Goal: Task Accomplishment & Management: Manage account settings

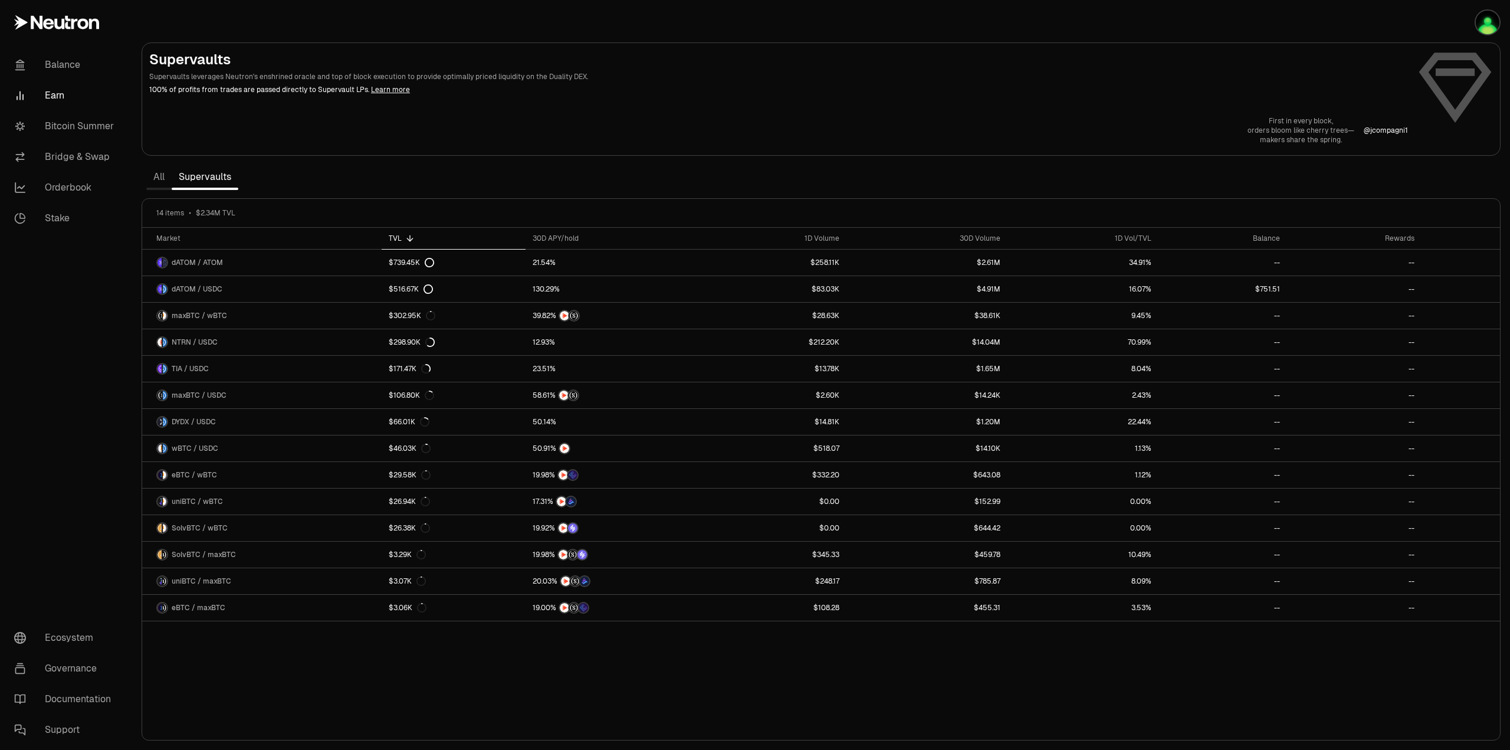
click at [1079, 94] on p "100% of profits from trades are passed directly to Supervault LPs. Learn more" at bounding box center [778, 89] width 1259 height 11
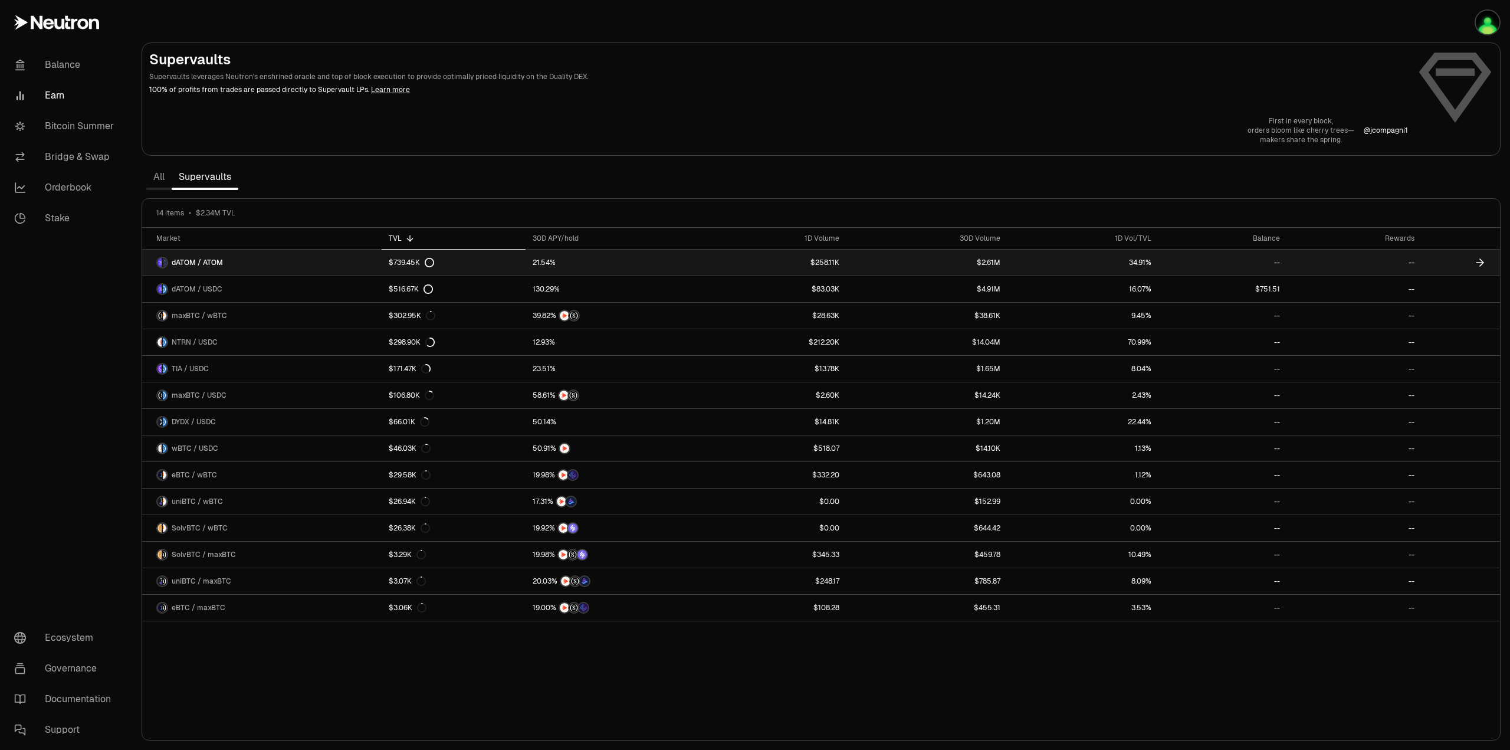
click at [404, 264] on div "$739.45K" at bounding box center [411, 262] width 45 height 9
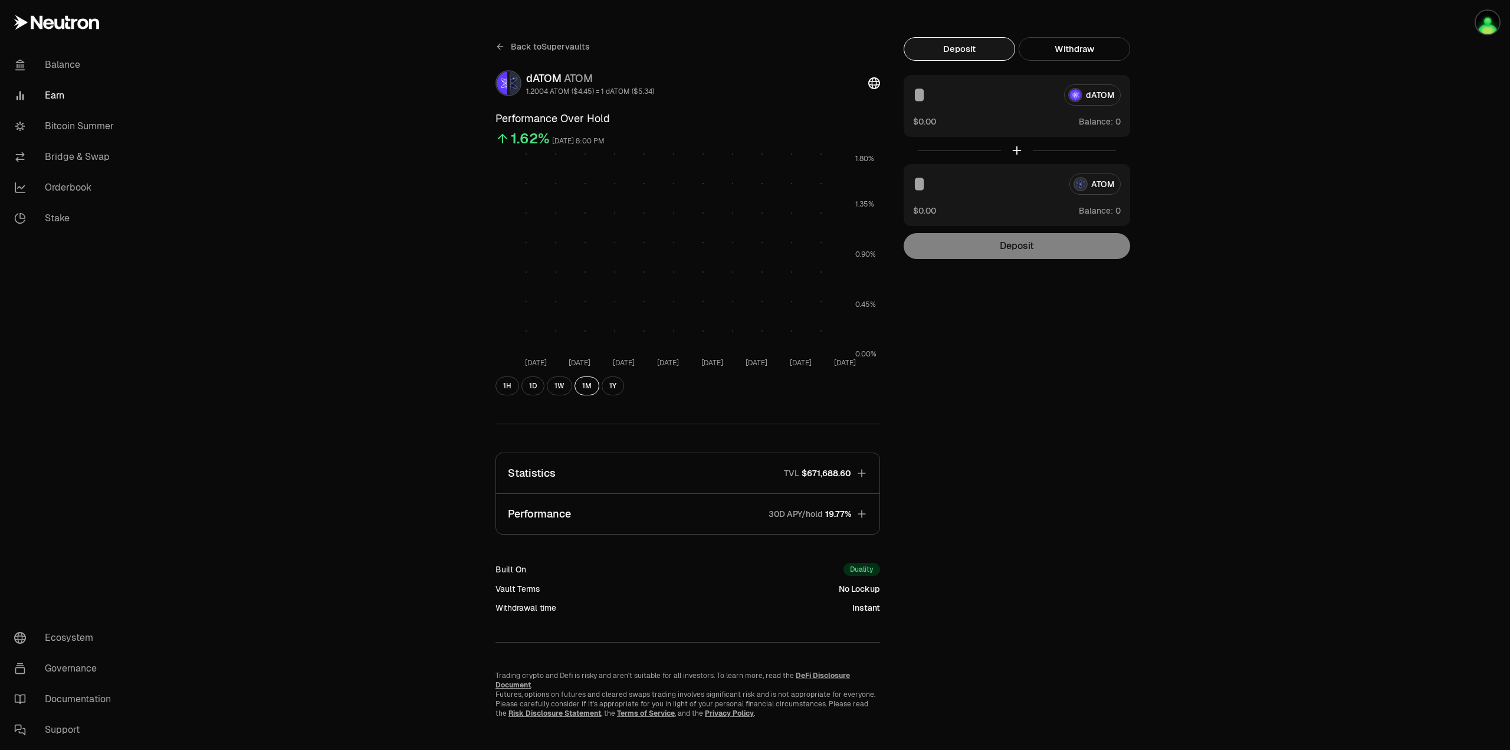
scroll to position [16, 0]
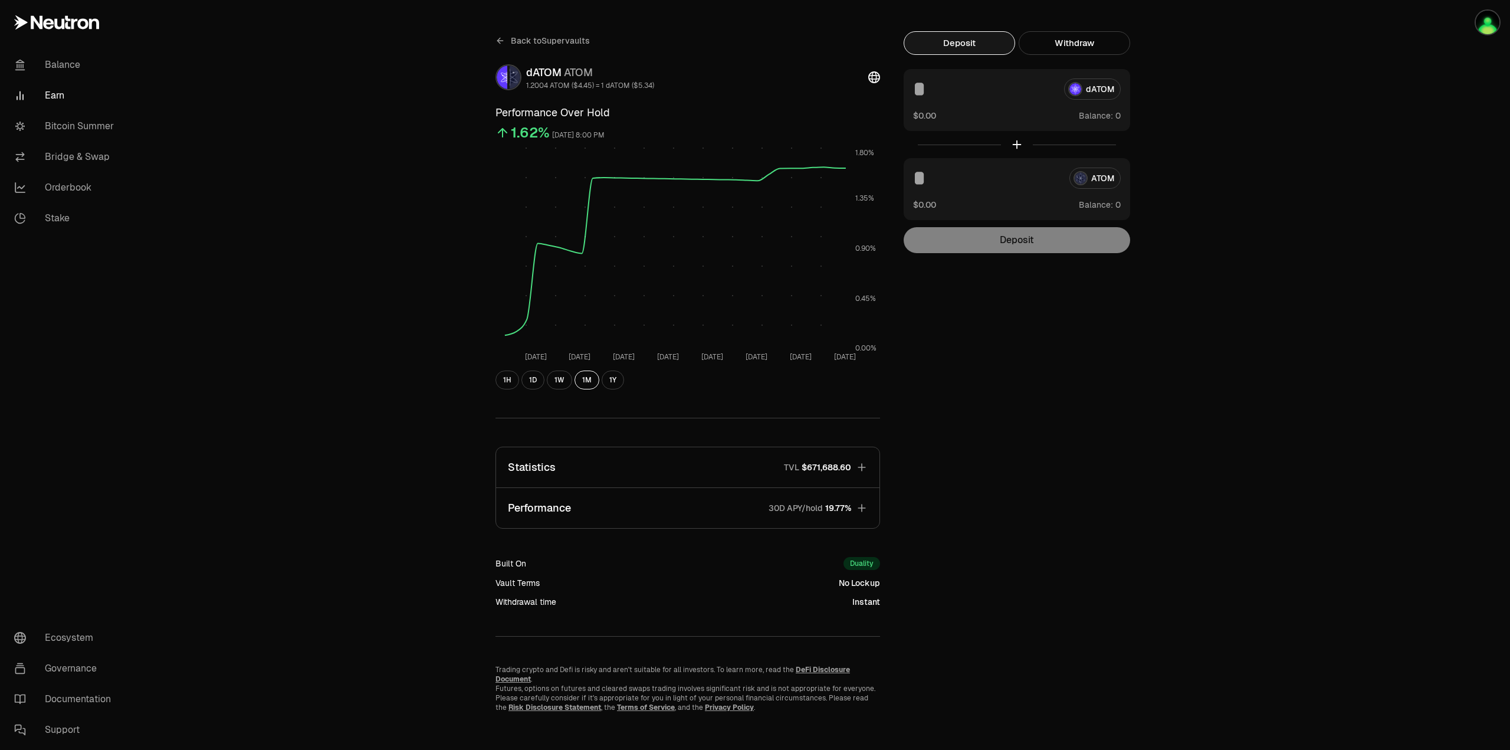
click at [868, 467] on button "Statistics TVL $671,688.60" at bounding box center [687, 467] width 383 height 40
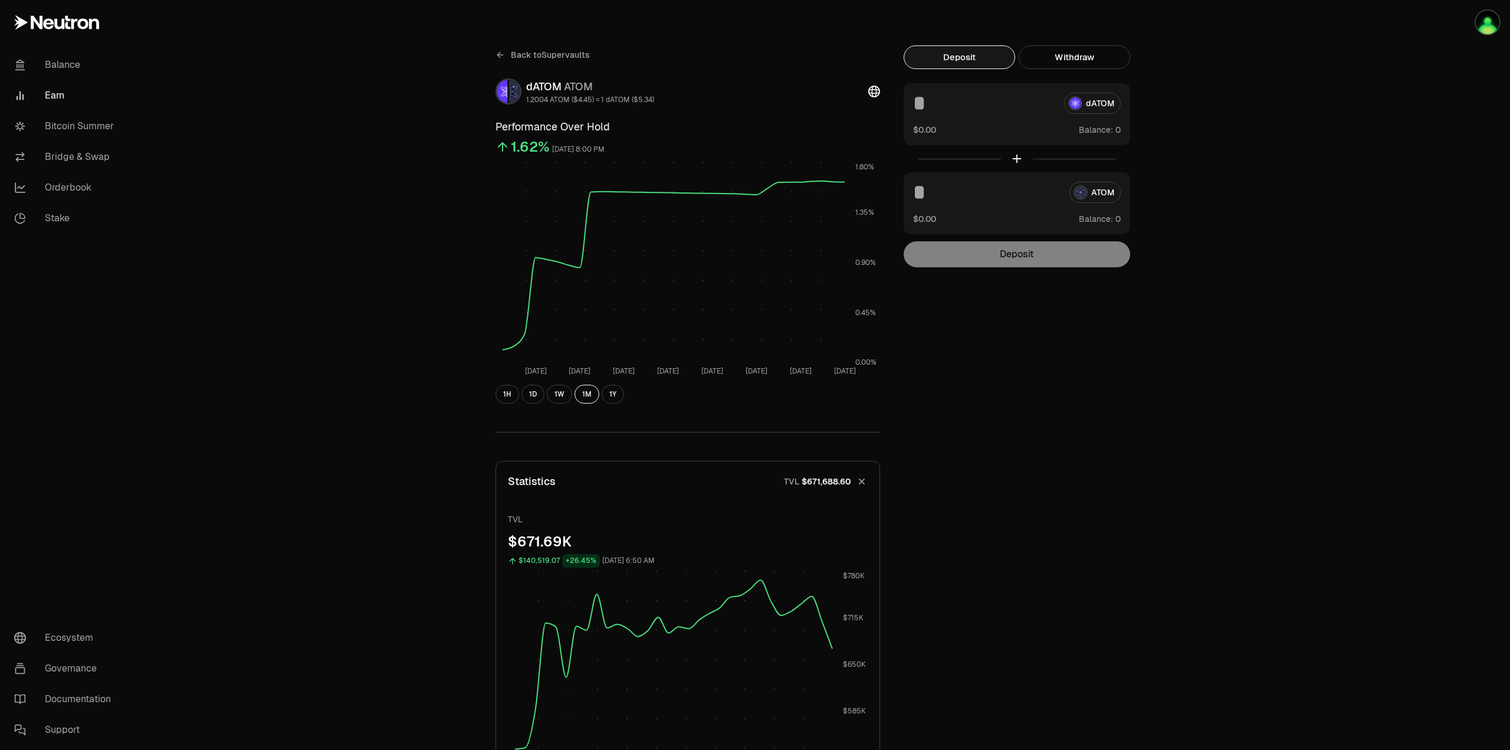
scroll to position [0, 0]
click at [501, 54] on icon at bounding box center [499, 56] width 9 height 9
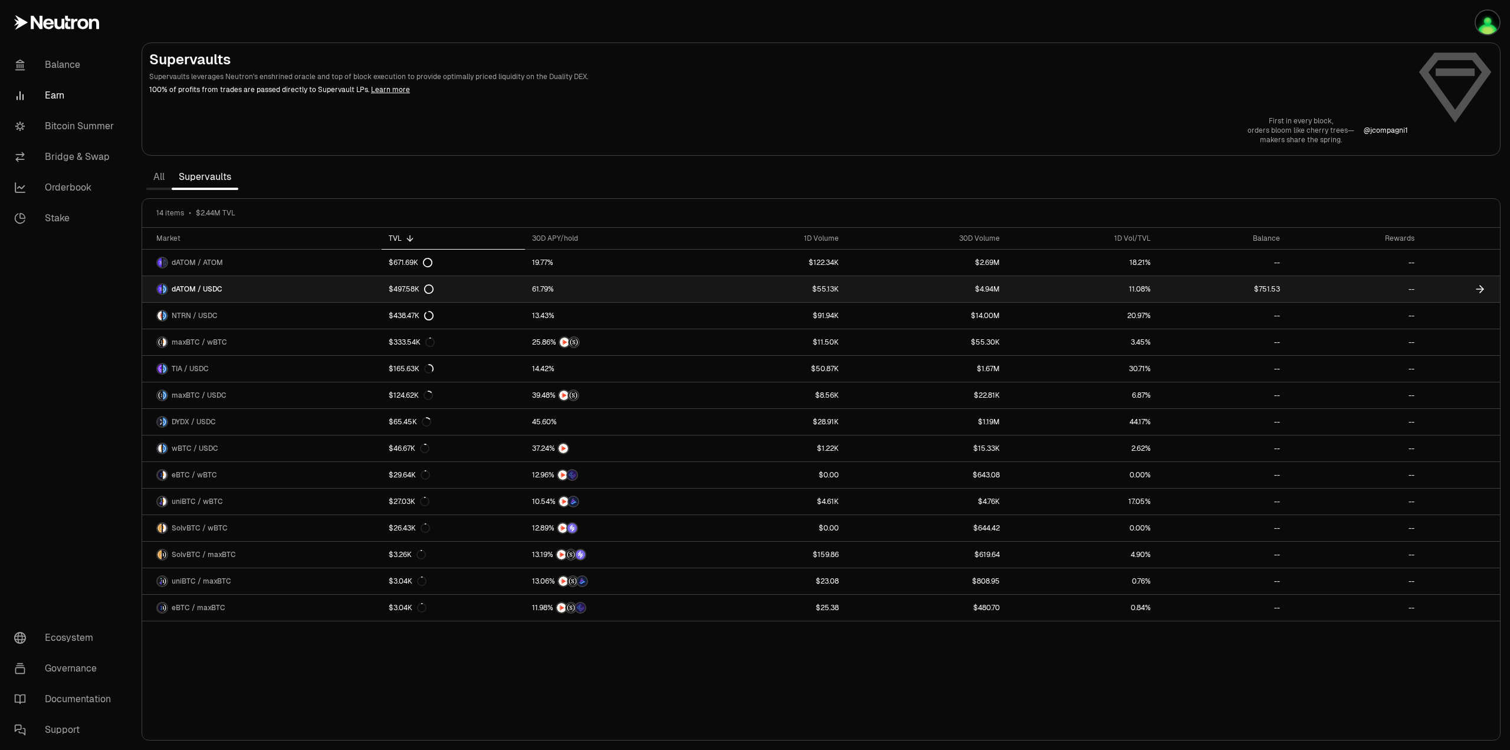
click at [402, 288] on div "$497.58K" at bounding box center [411, 288] width 45 height 9
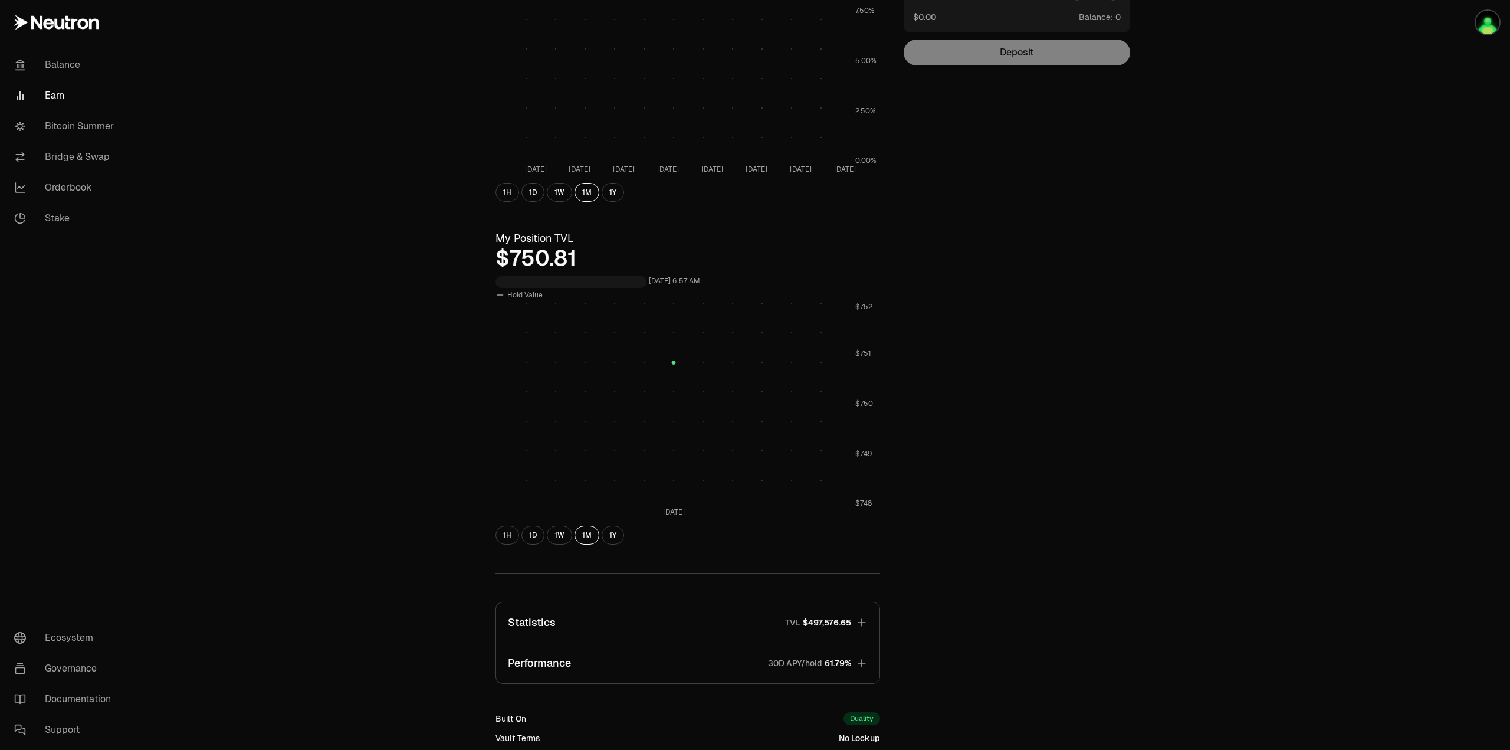
scroll to position [354, 0]
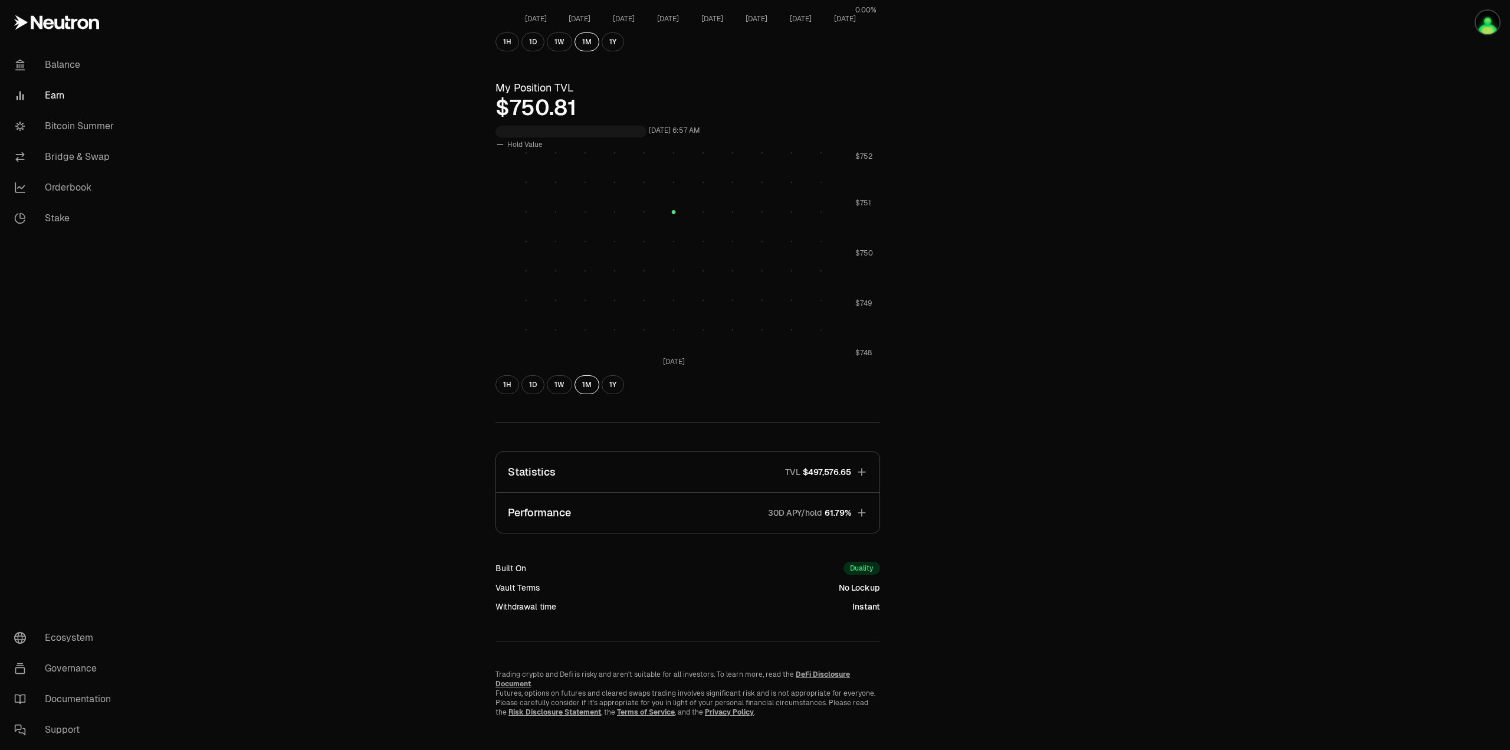
click at [865, 470] on icon "button" at bounding box center [862, 472] width 12 height 12
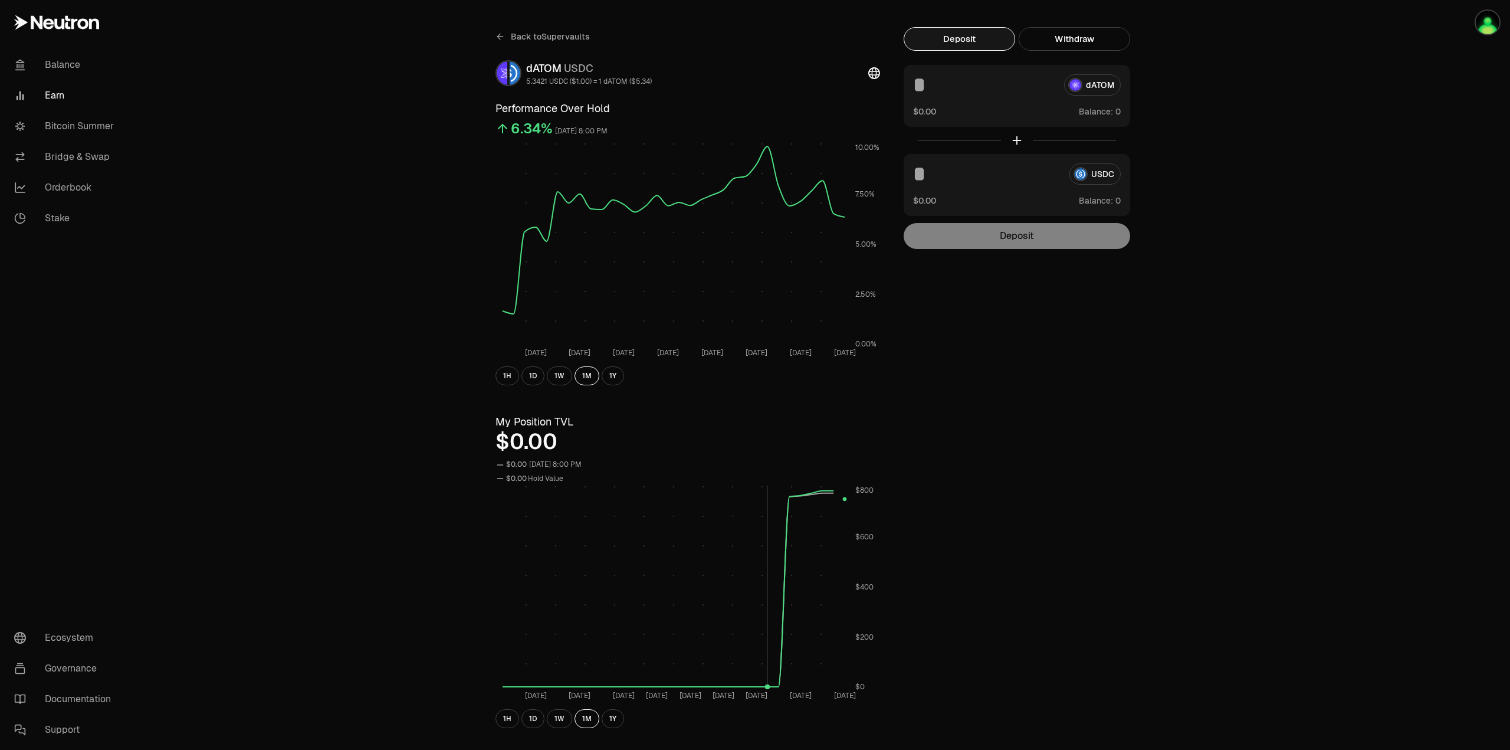
scroll to position [0, 0]
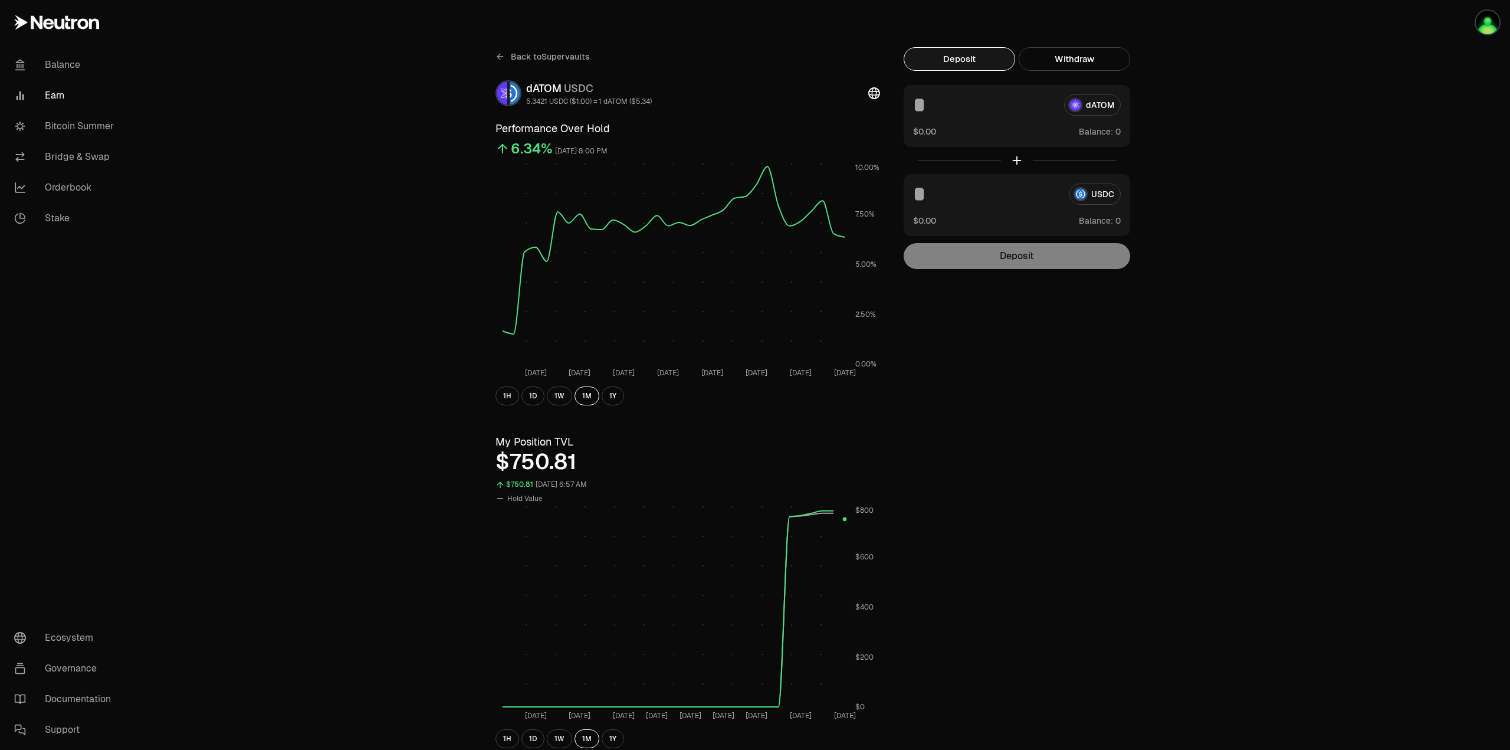
click at [501, 59] on icon at bounding box center [499, 56] width 9 height 9
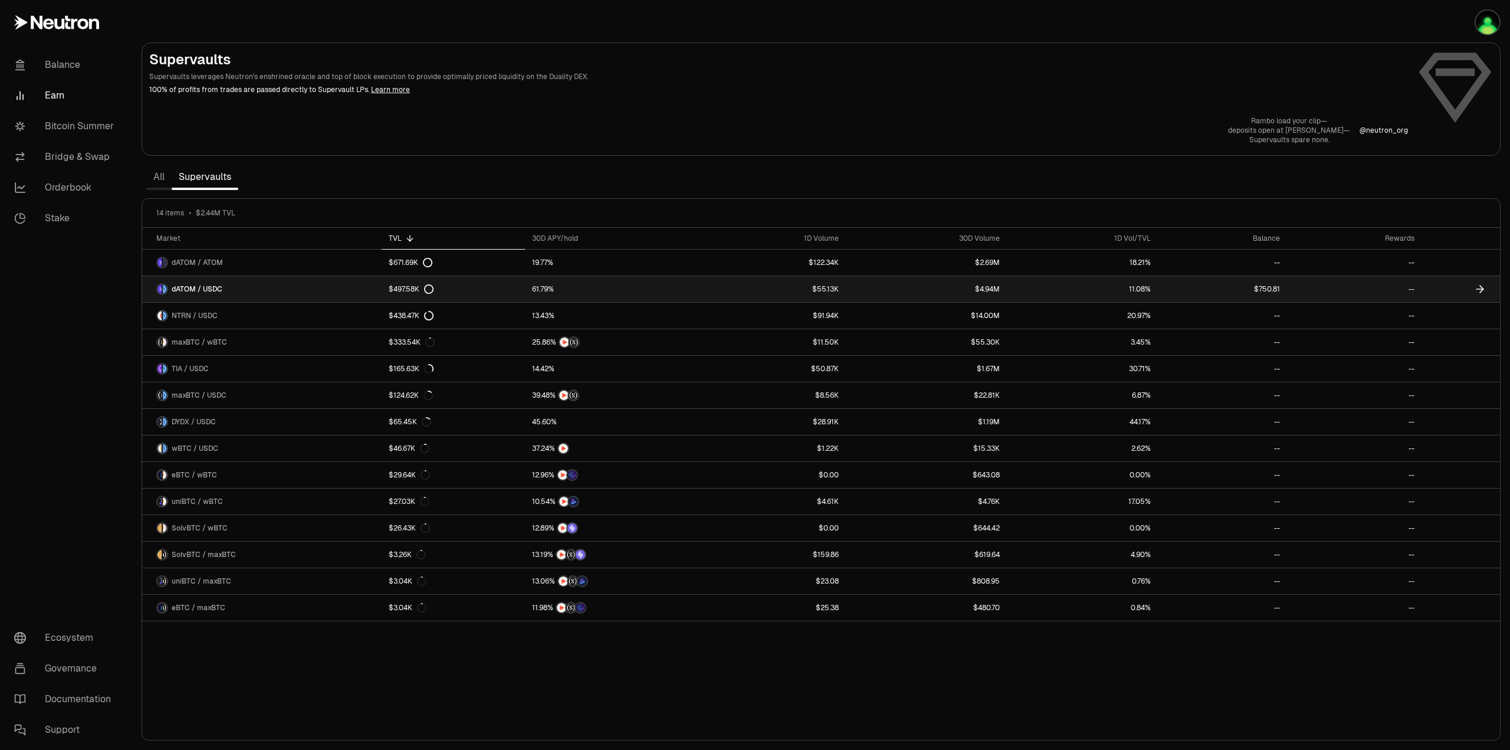
click at [258, 291] on link "dATOM / USDC" at bounding box center [261, 289] width 239 height 26
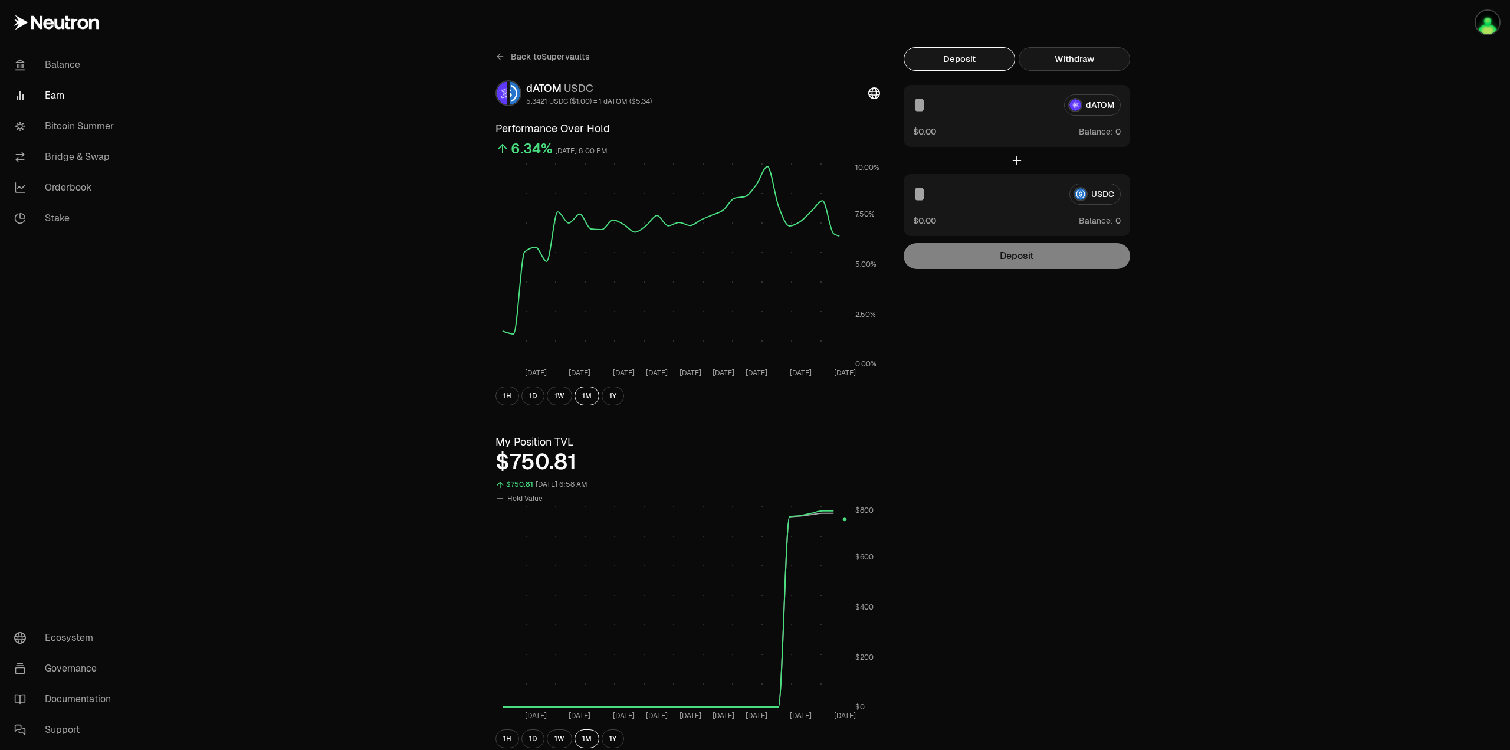
click at [1074, 54] on button "Withdraw" at bounding box center [1074, 59] width 111 height 24
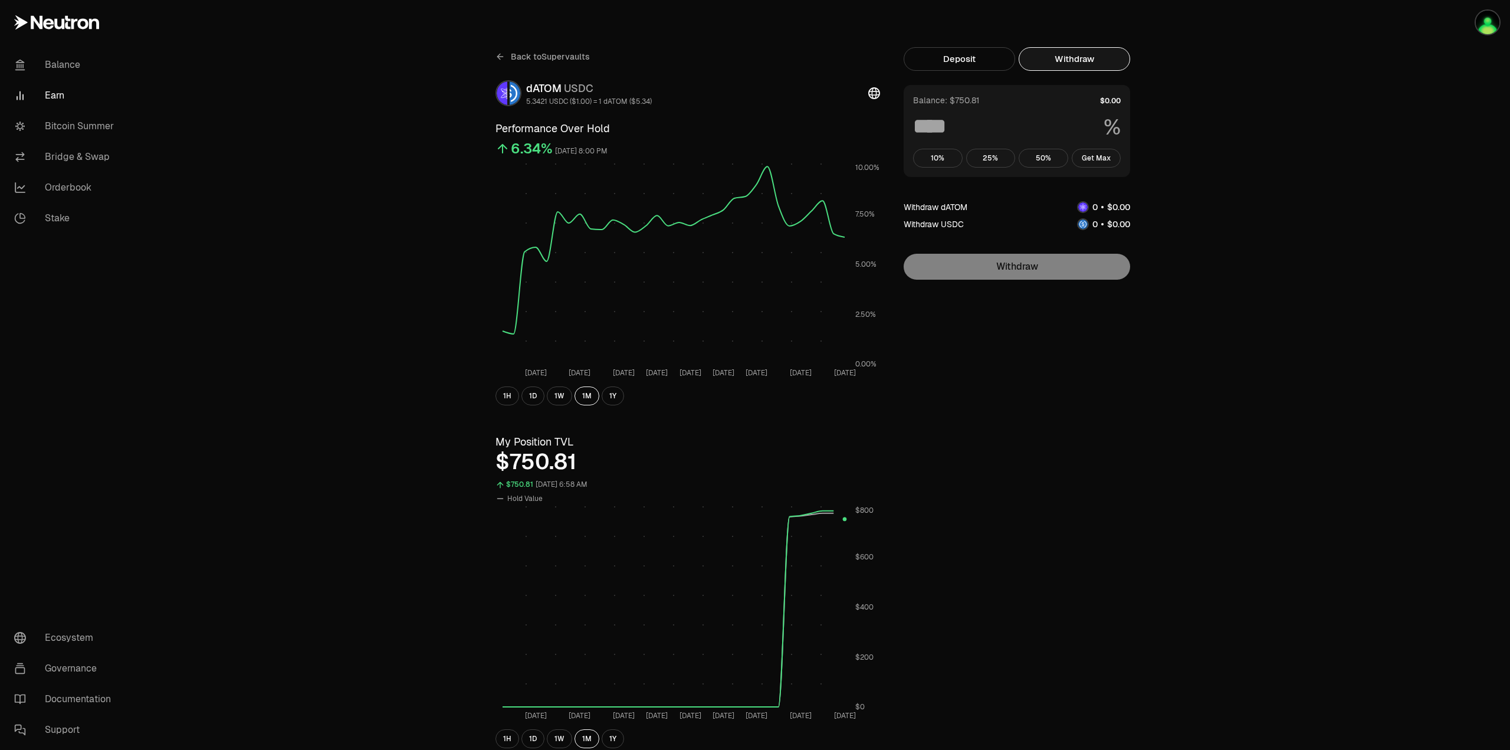
drag, startPoint x: 1095, startPoint y: 157, endPoint x: 1184, endPoint y: 139, distance: 90.8
click at [1097, 156] on button "Get Max" at bounding box center [1097, 158] width 50 height 19
type input "***"
click at [1022, 269] on button "Withdraw" at bounding box center [1017, 267] width 227 height 26
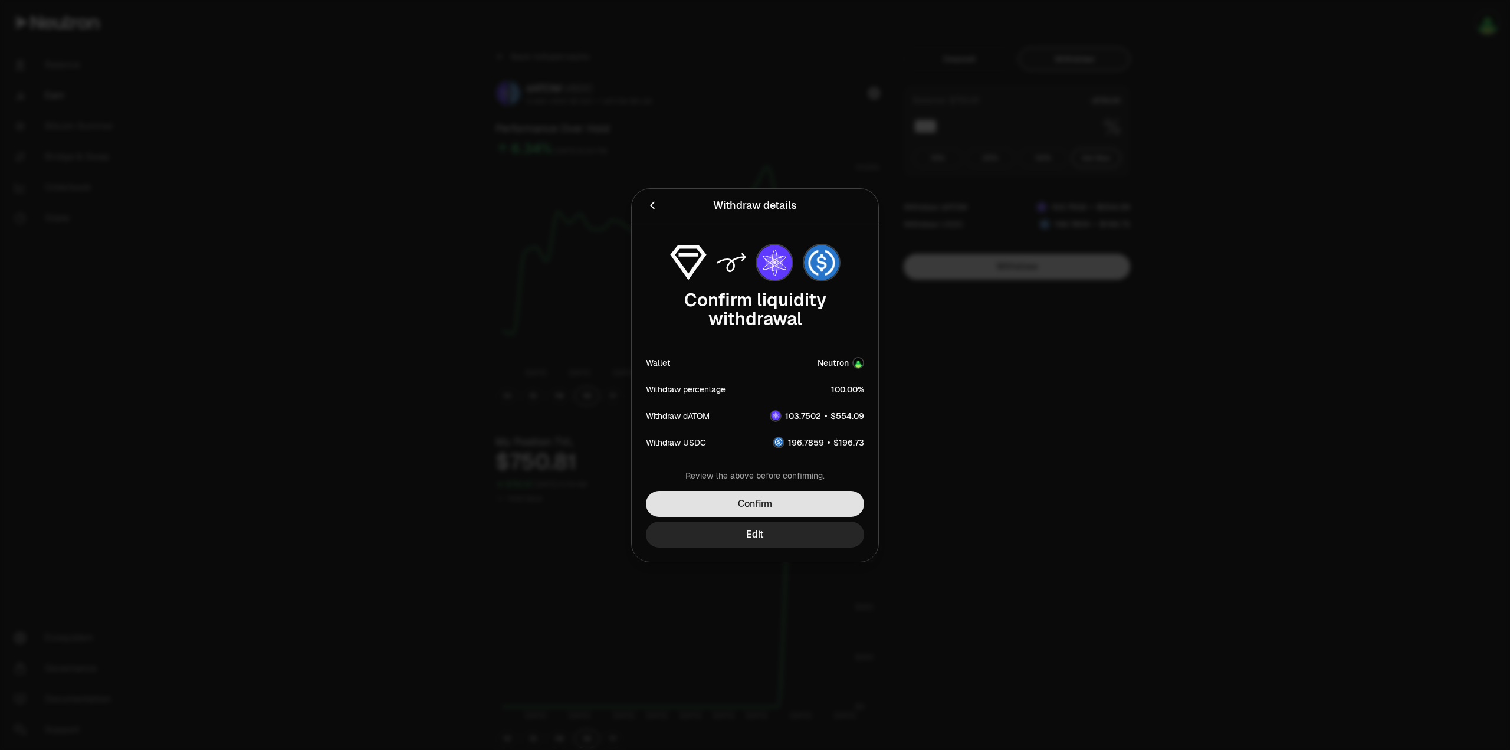
click at [752, 506] on button "Confirm" at bounding box center [755, 504] width 218 height 26
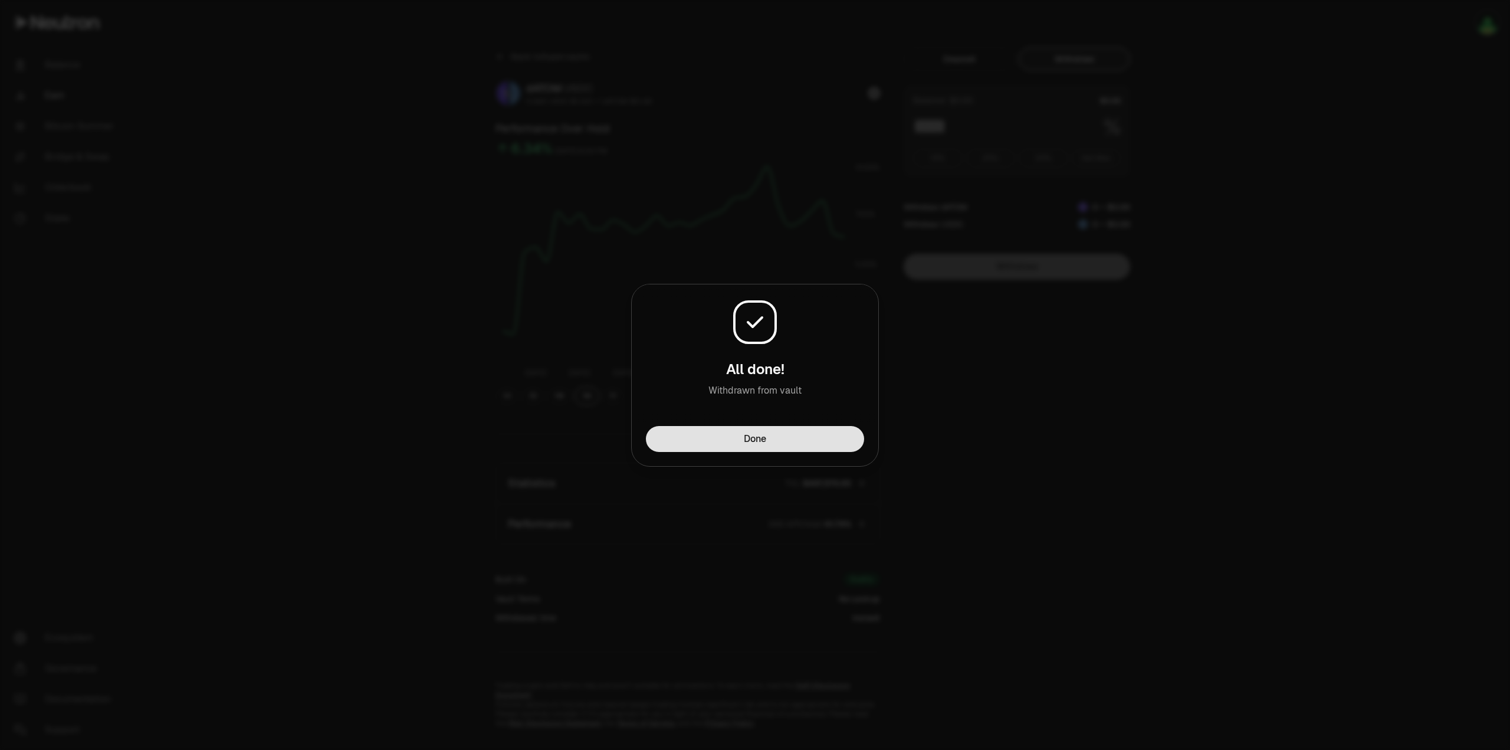
click at [757, 434] on button "Done" at bounding box center [755, 439] width 218 height 26
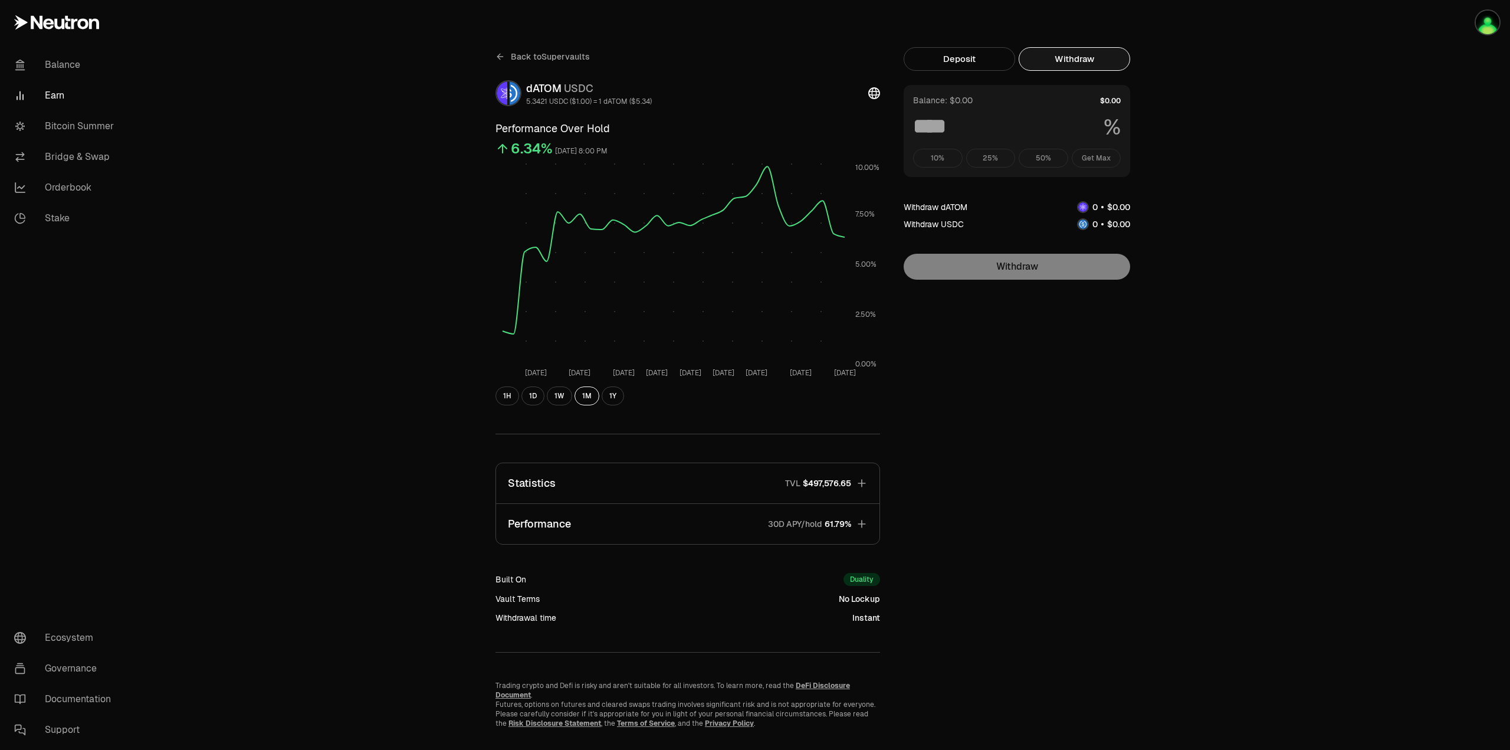
click at [501, 56] on icon at bounding box center [499, 56] width 9 height 9
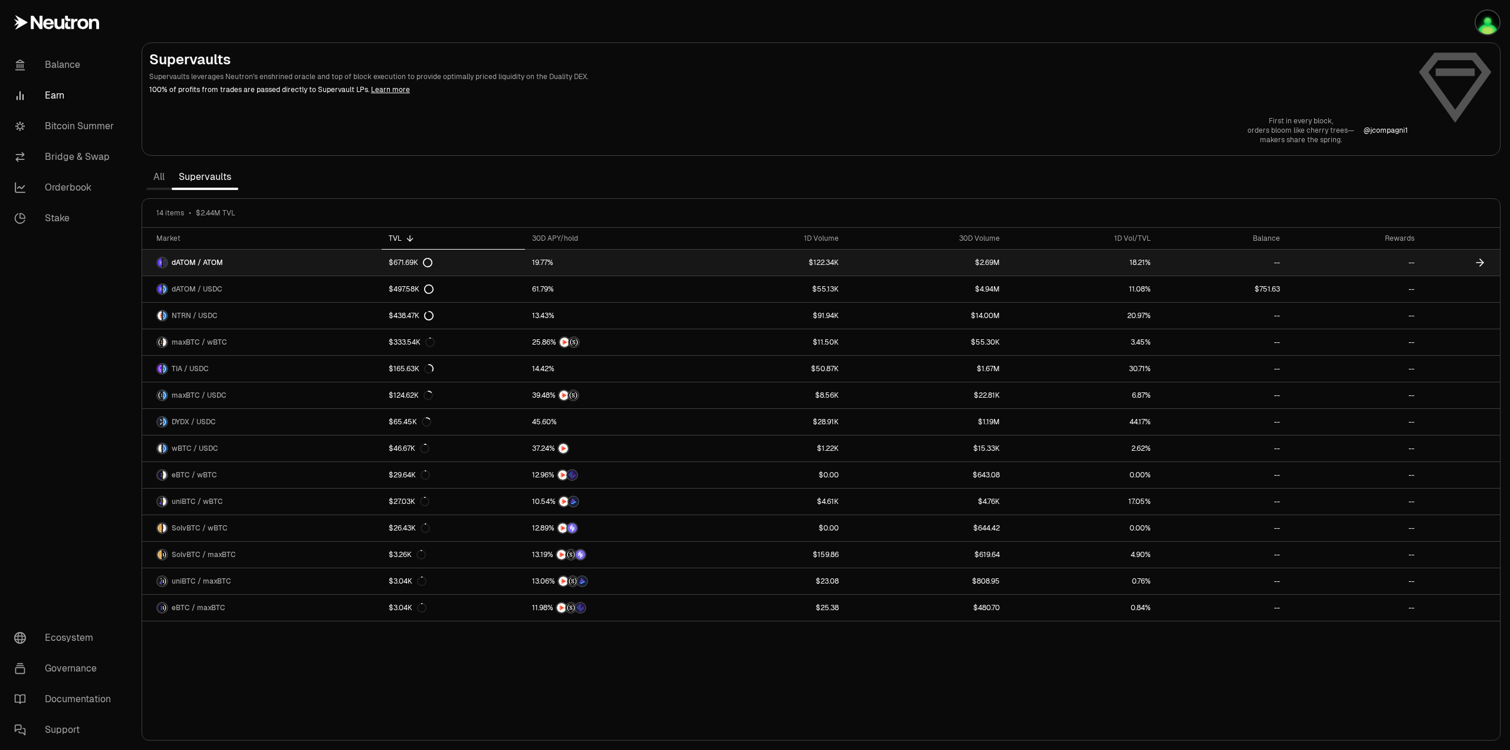
click at [488, 263] on link "$671.69K" at bounding box center [453, 263] width 143 height 26
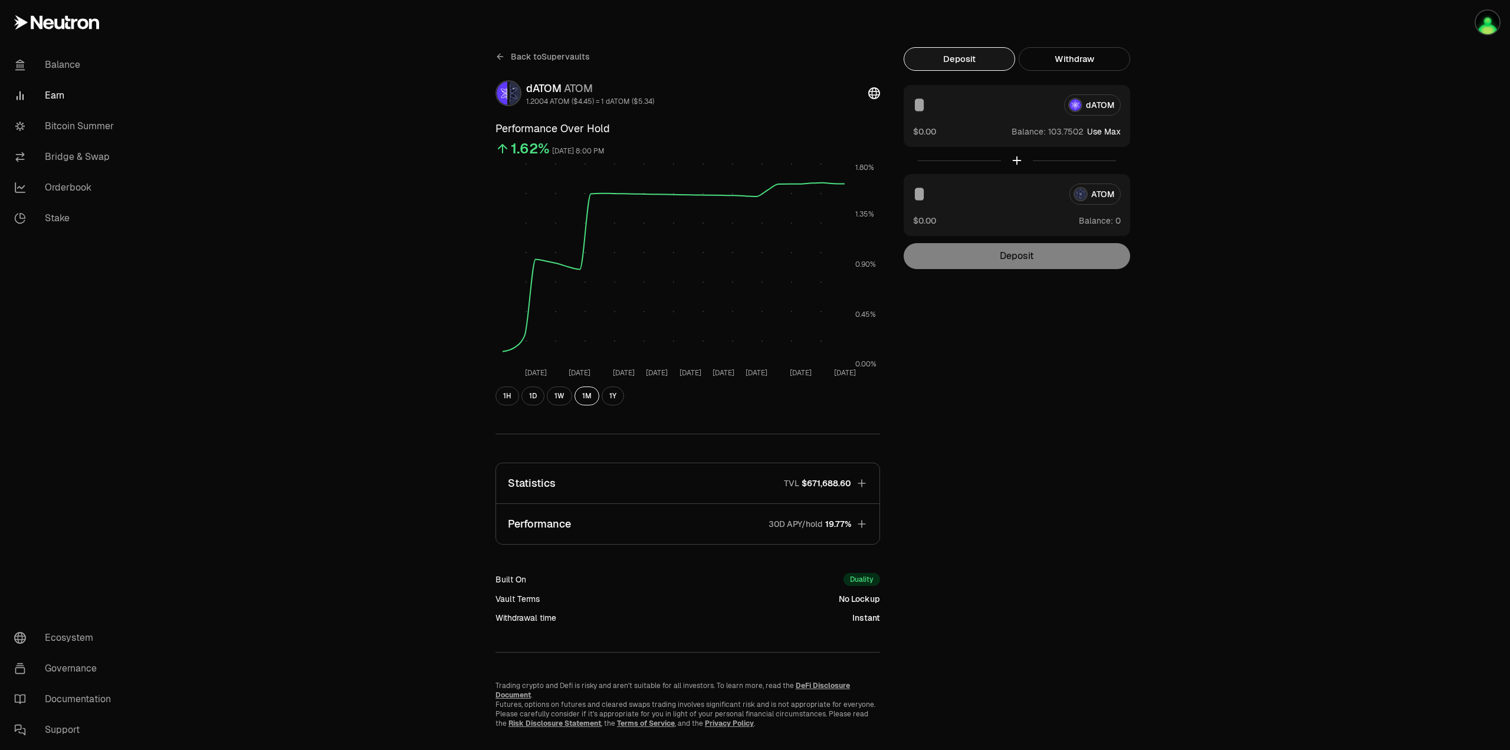
click at [1117, 132] on button "Use Max" at bounding box center [1104, 132] width 34 height 12
type input "*********"
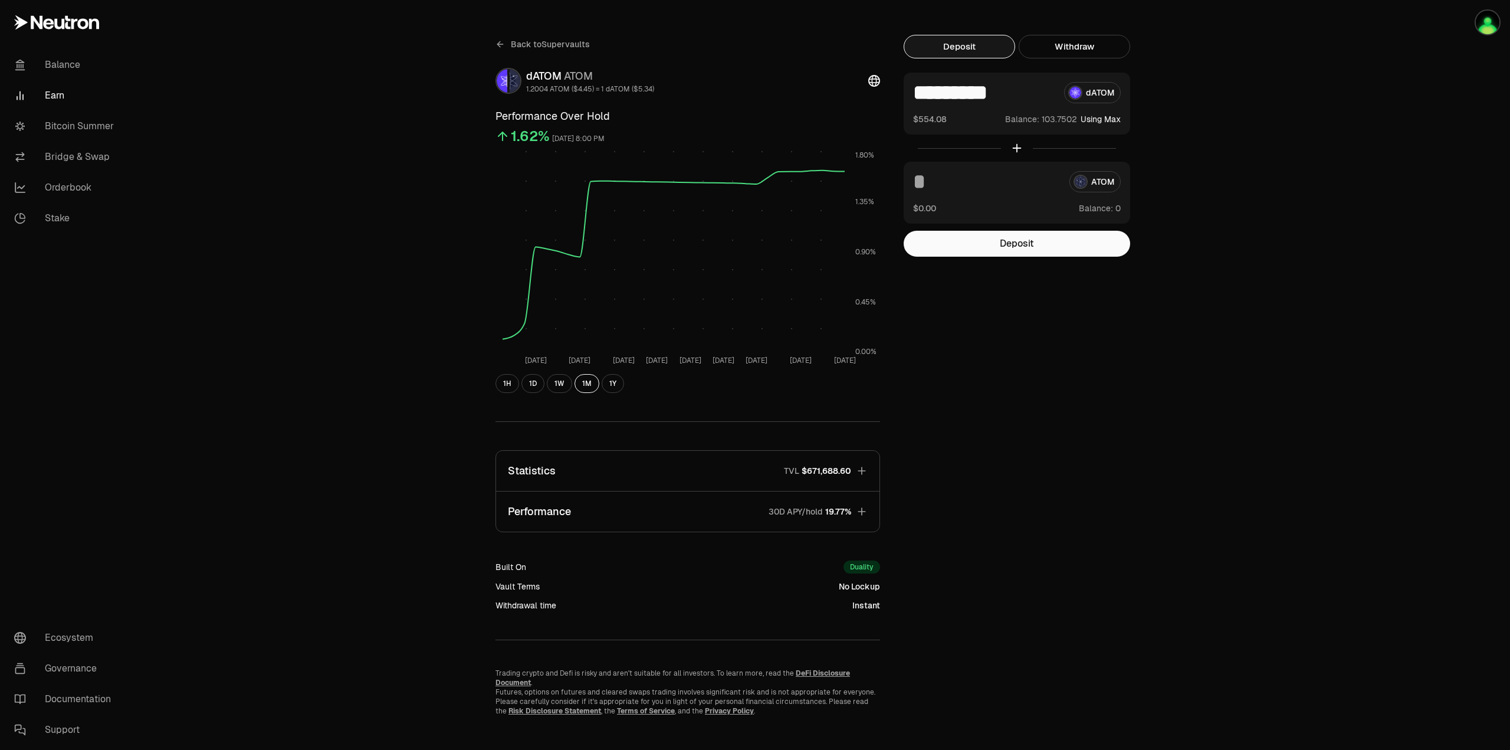
scroll to position [16, 0]
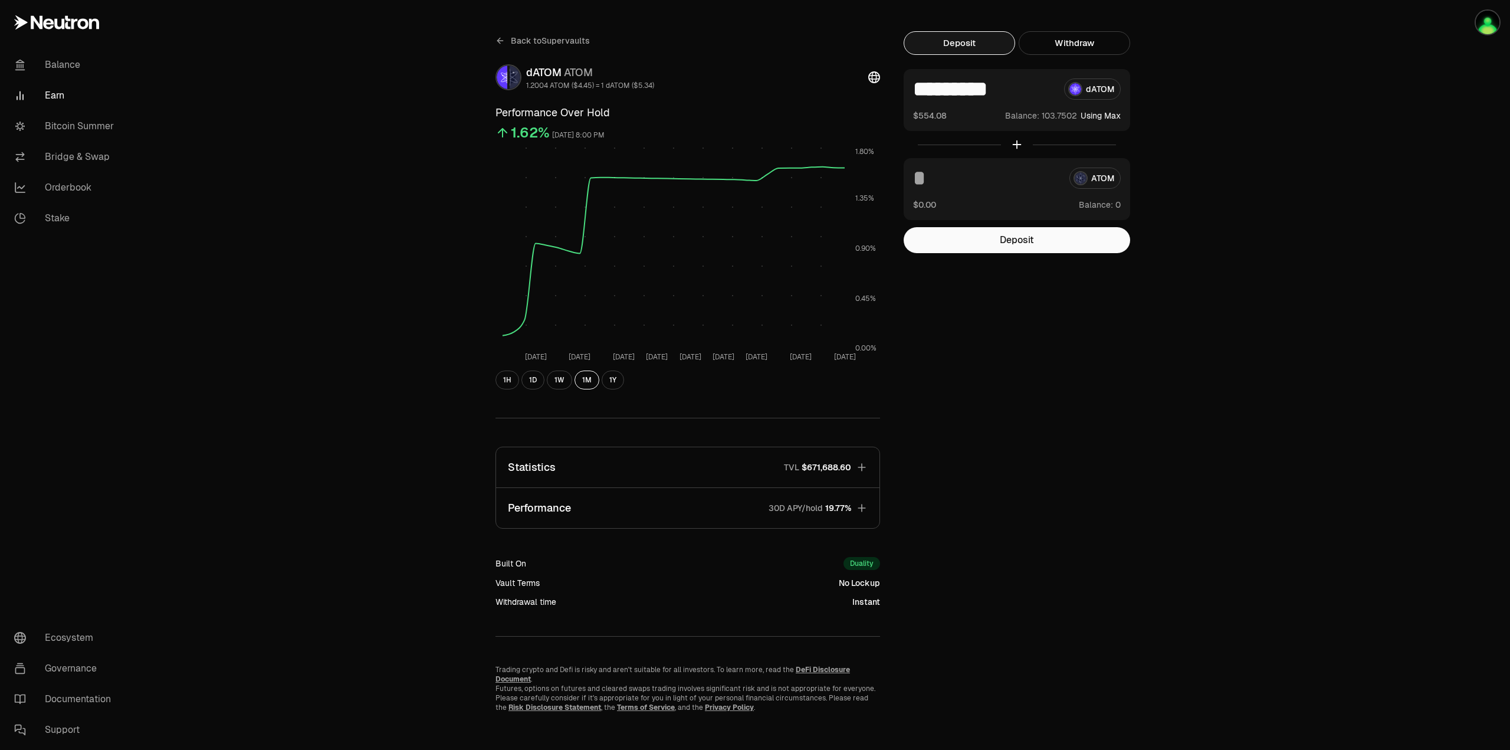
click at [859, 465] on icon "button" at bounding box center [862, 467] width 12 height 12
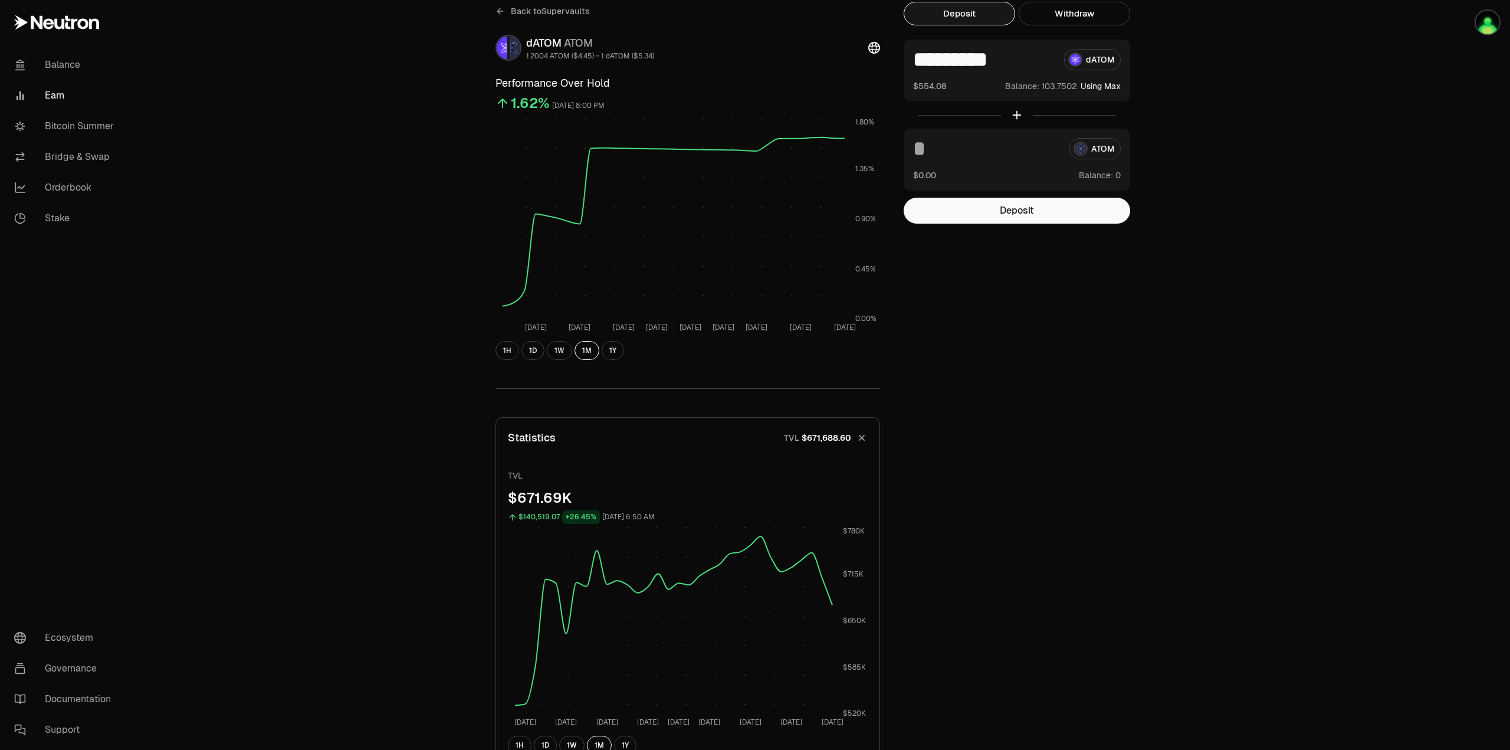
scroll to position [0, 0]
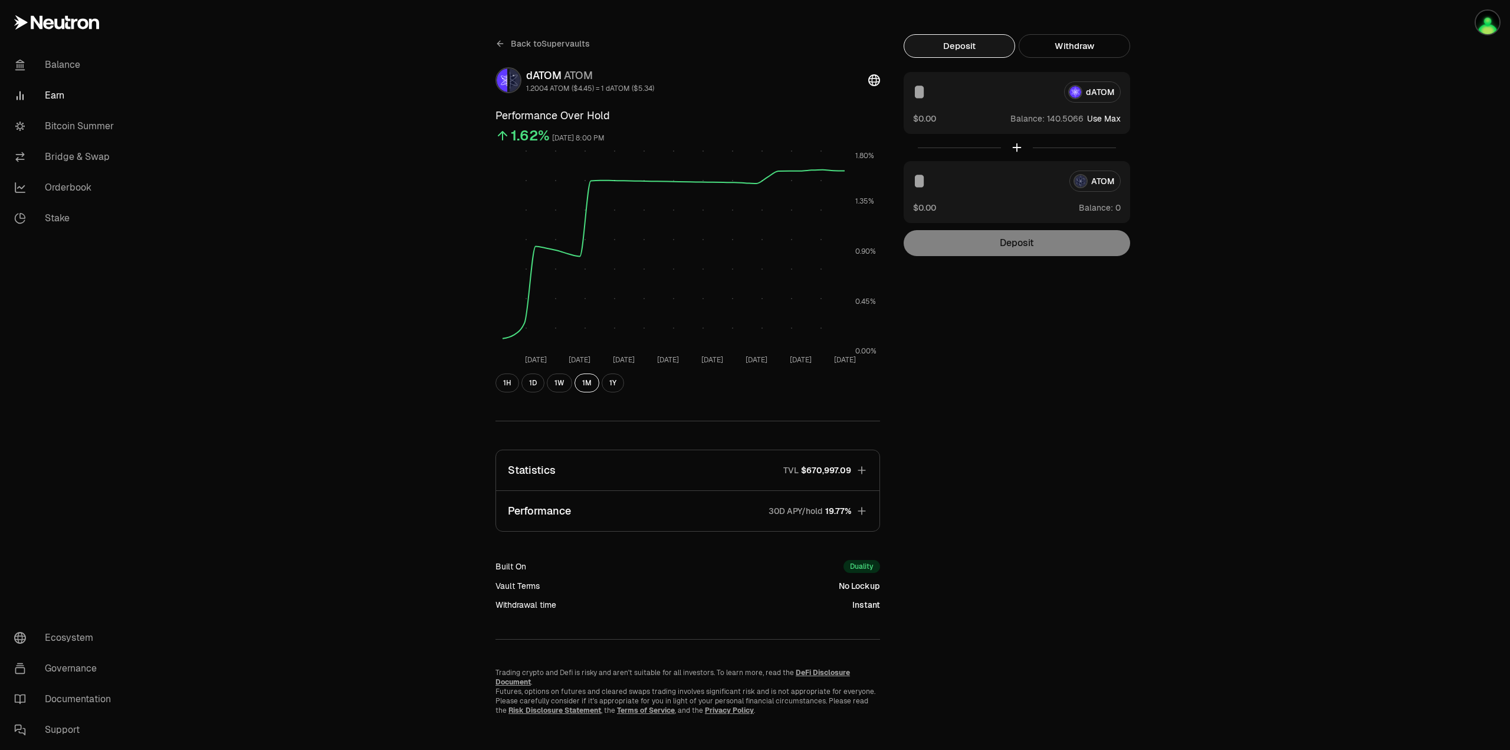
scroll to position [16, 0]
click at [861, 503] on icon "button" at bounding box center [862, 508] width 12 height 12
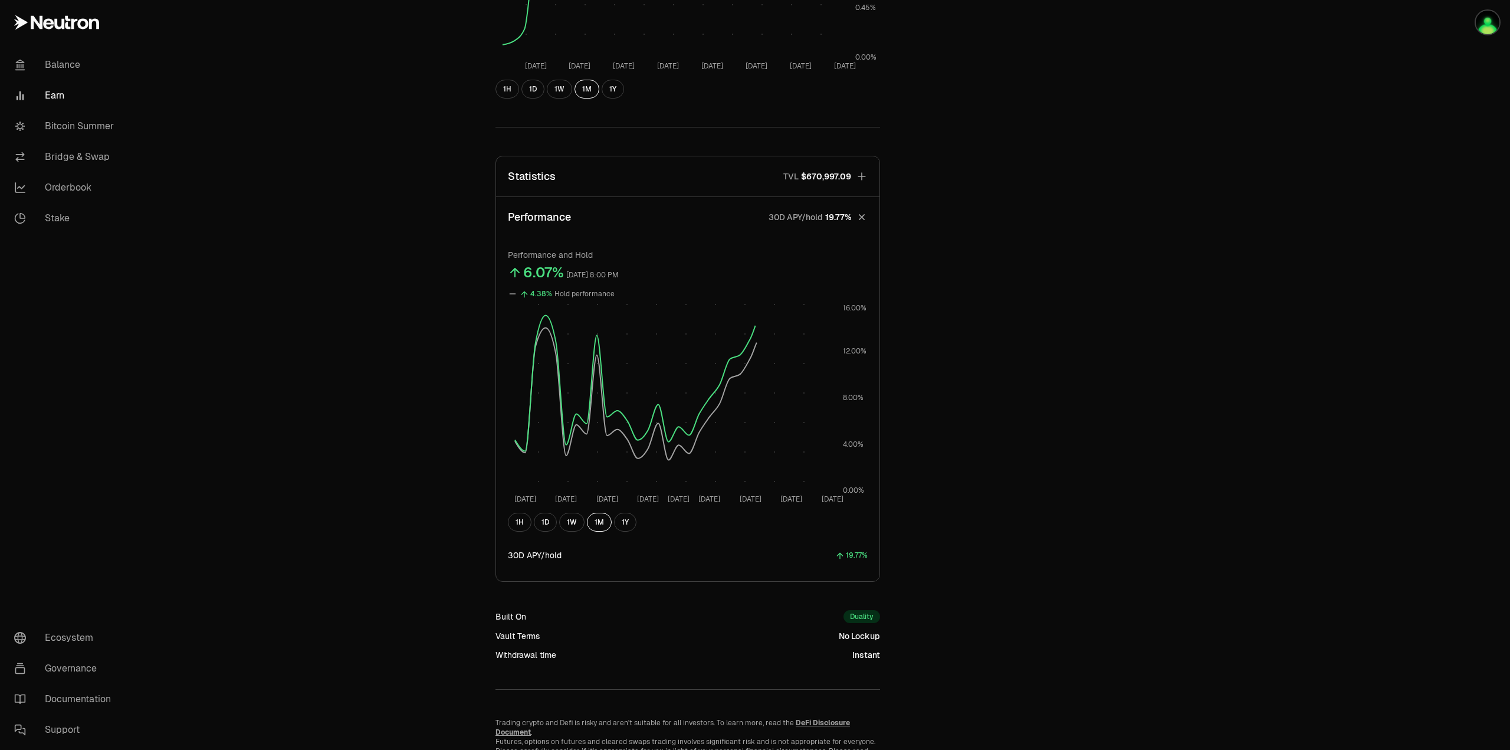
scroll to position [360, 0]
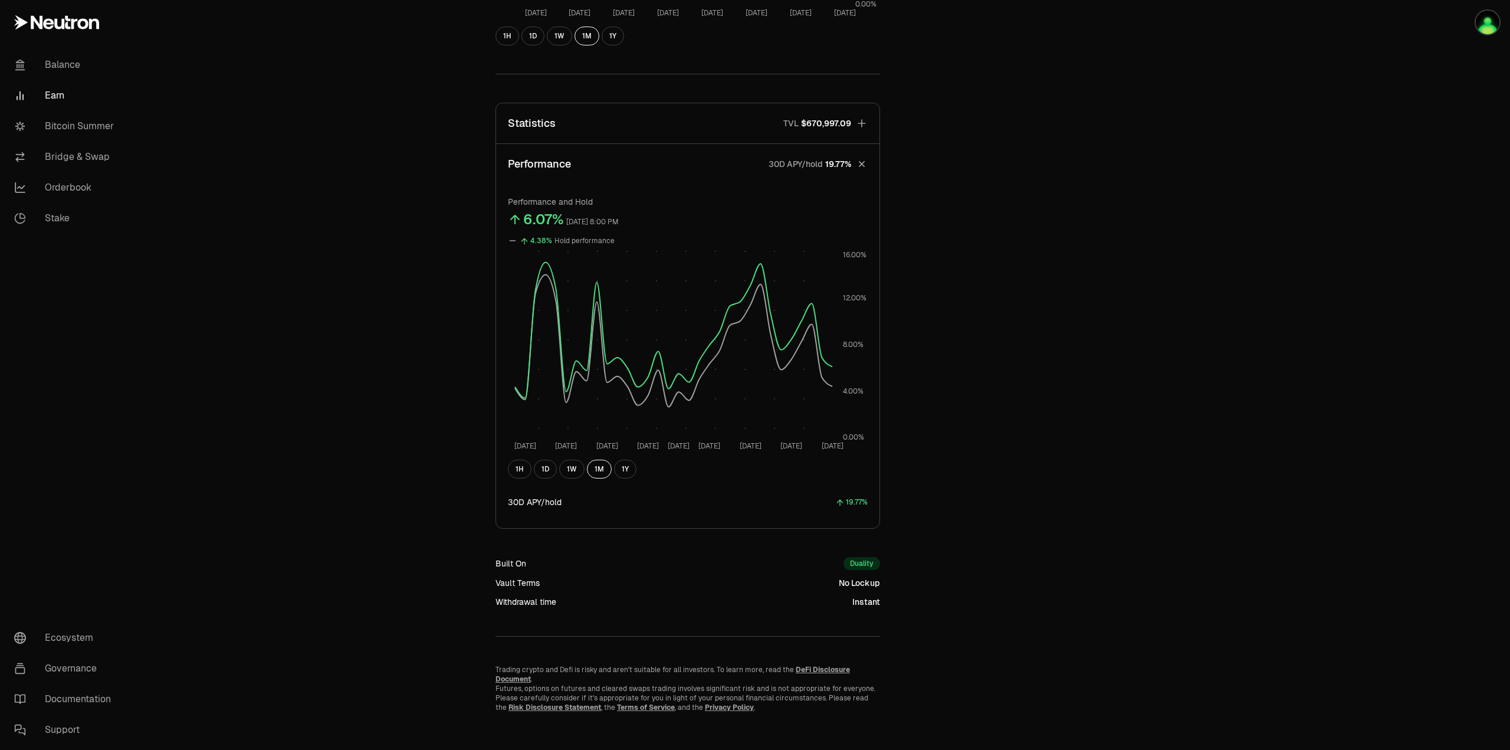
click at [861, 118] on icon "button" at bounding box center [862, 123] width 12 height 12
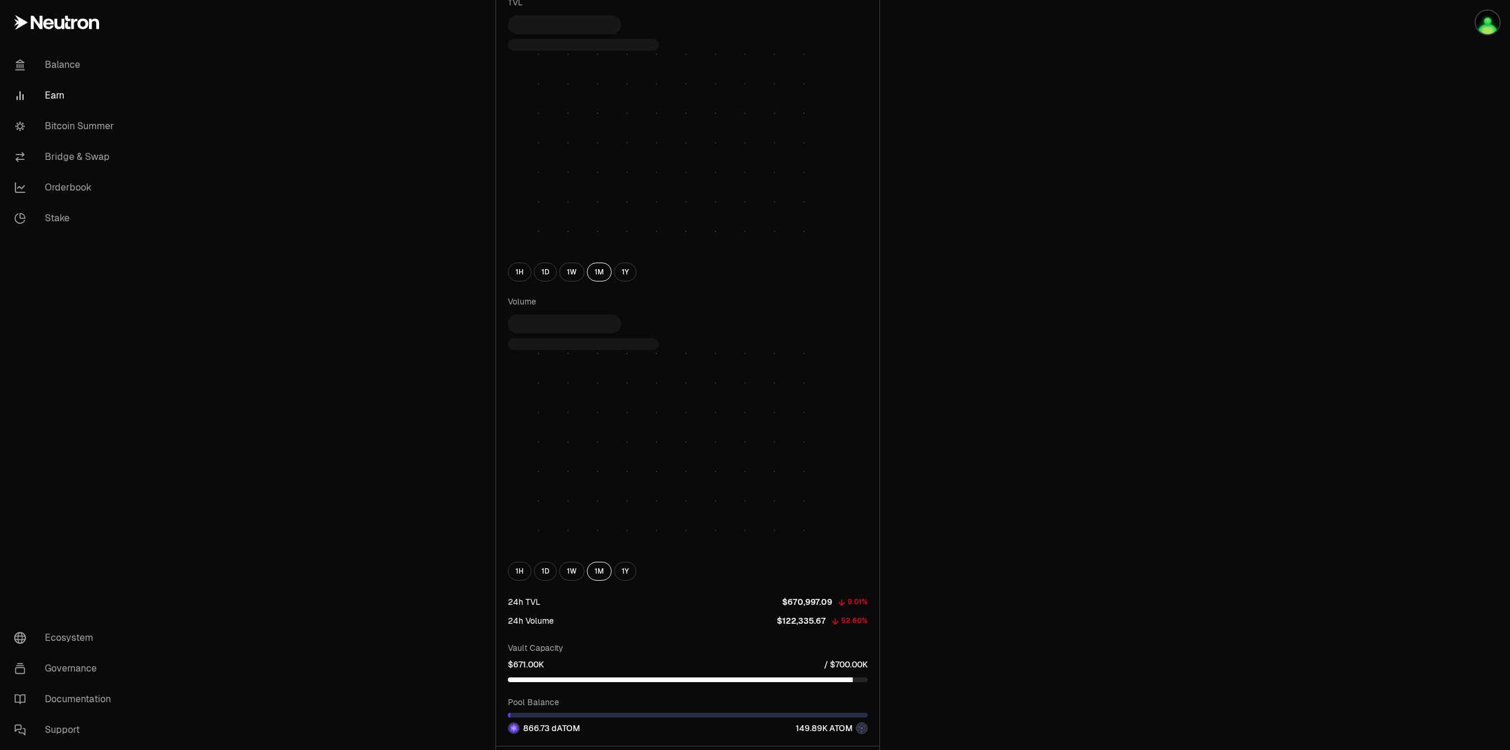
scroll to position [773, 0]
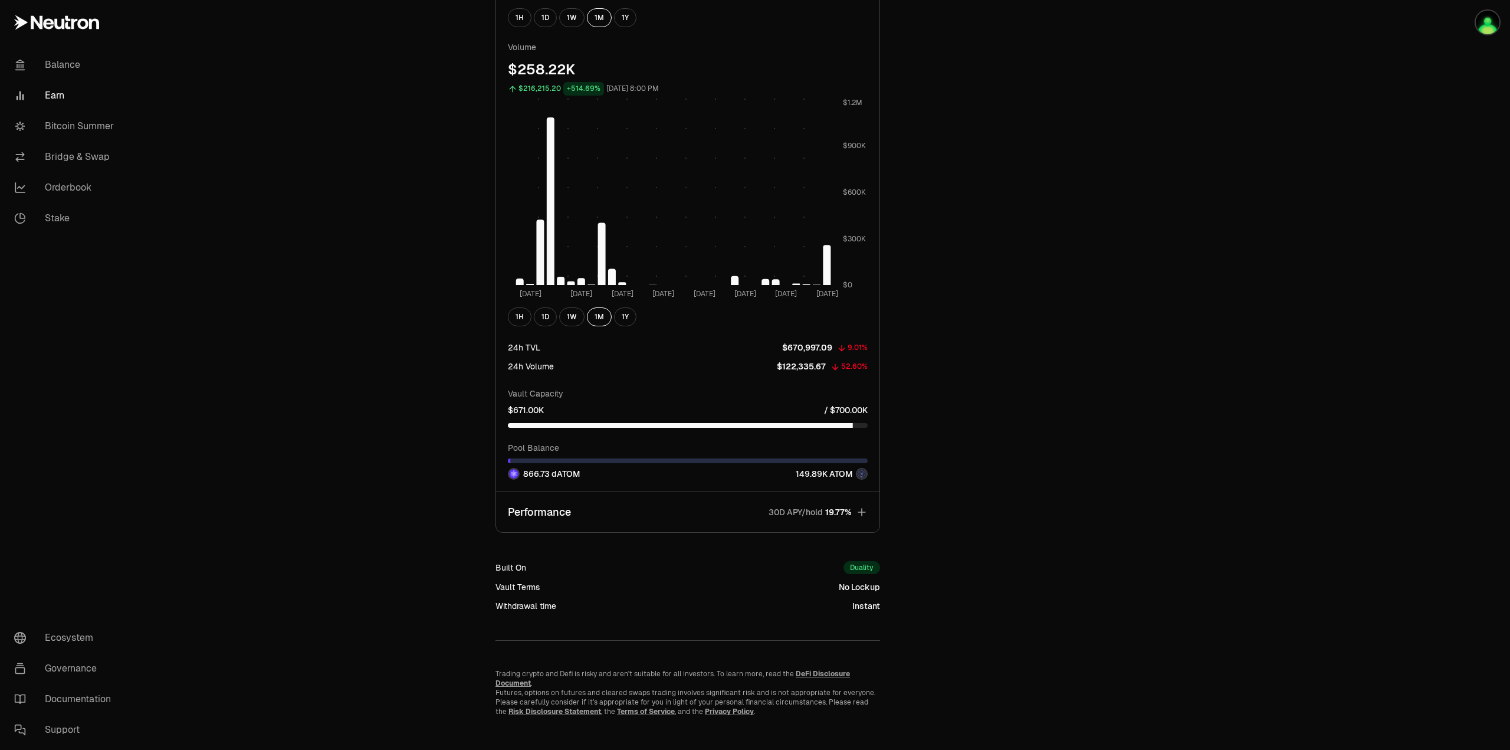
click at [866, 511] on icon "button" at bounding box center [862, 512] width 12 height 12
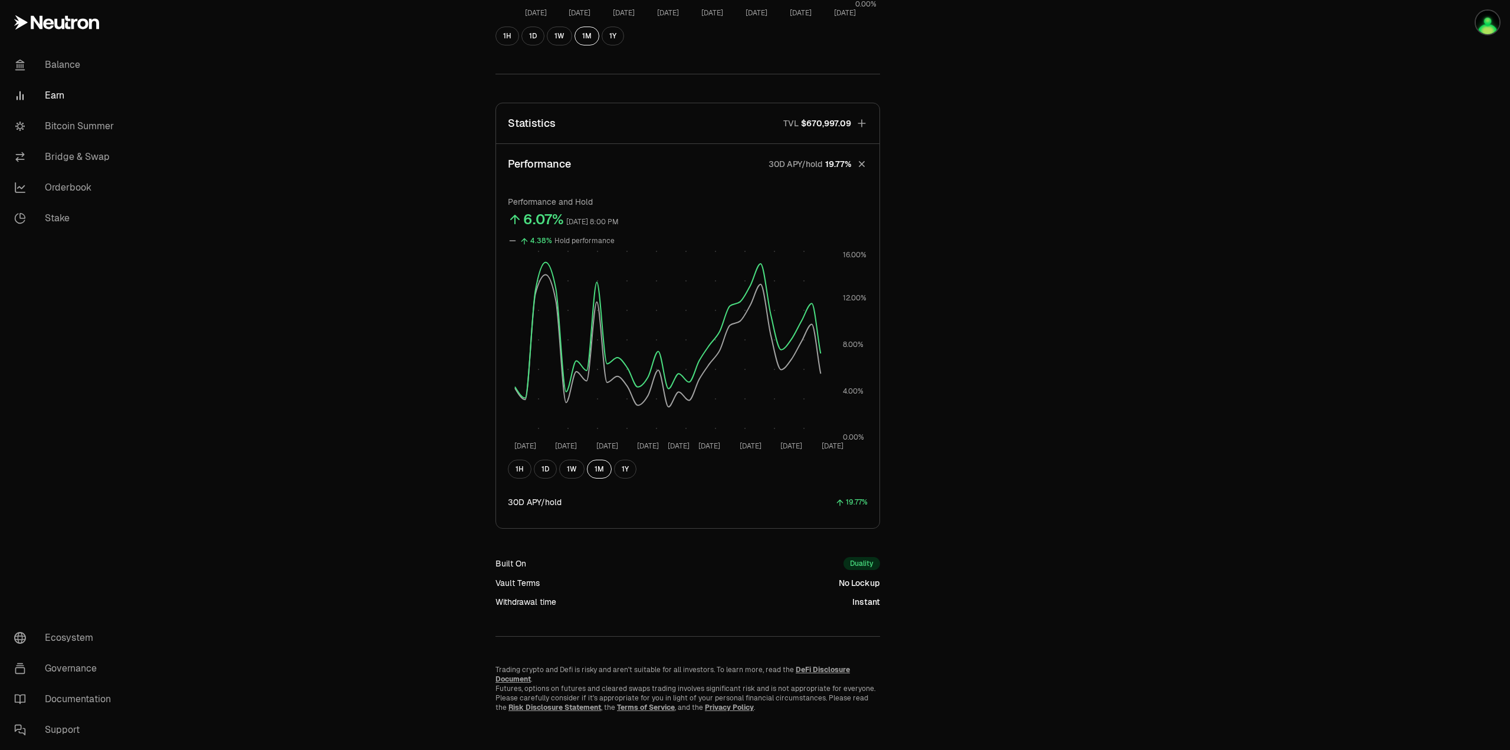
scroll to position [124, 0]
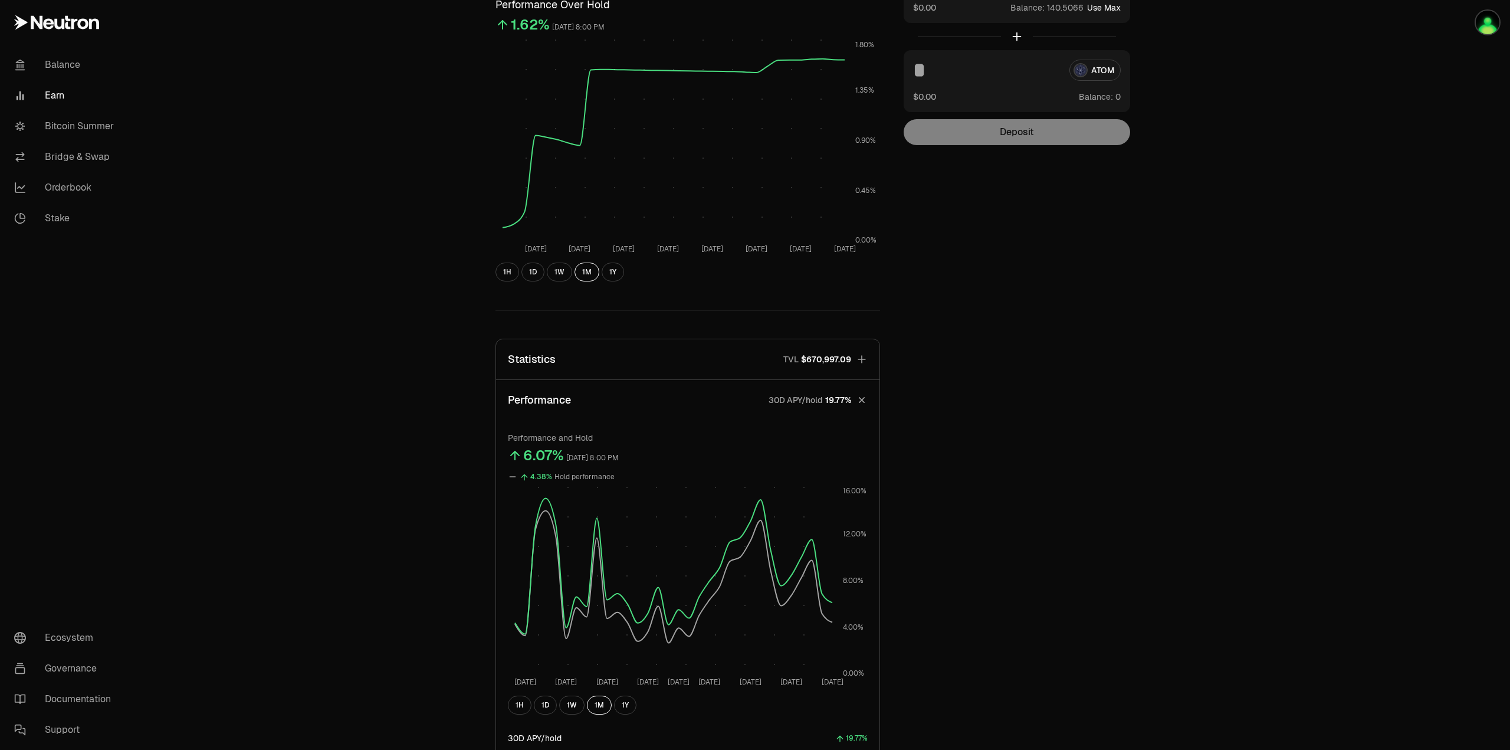
click at [861, 357] on icon "button" at bounding box center [862, 359] width 12 height 12
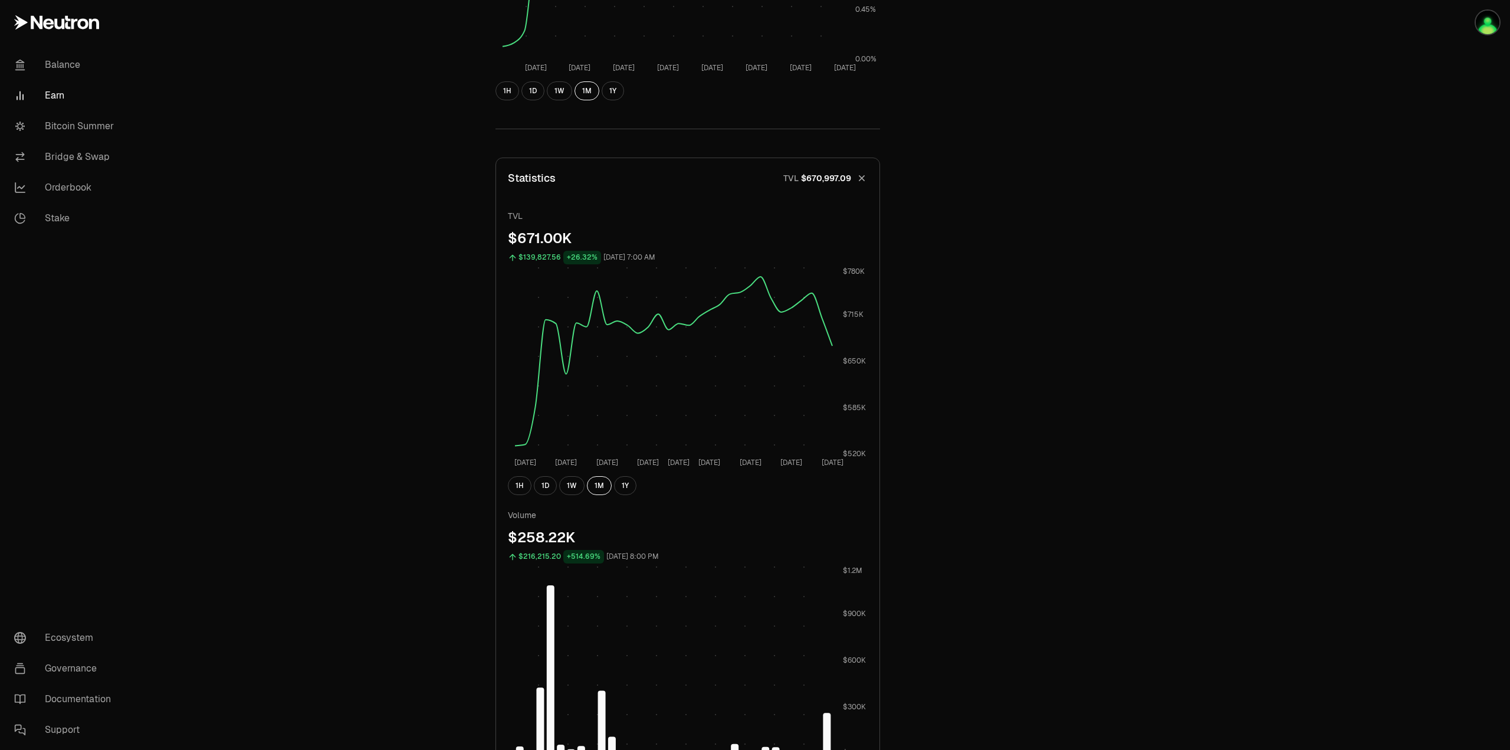
scroll to position [0, 0]
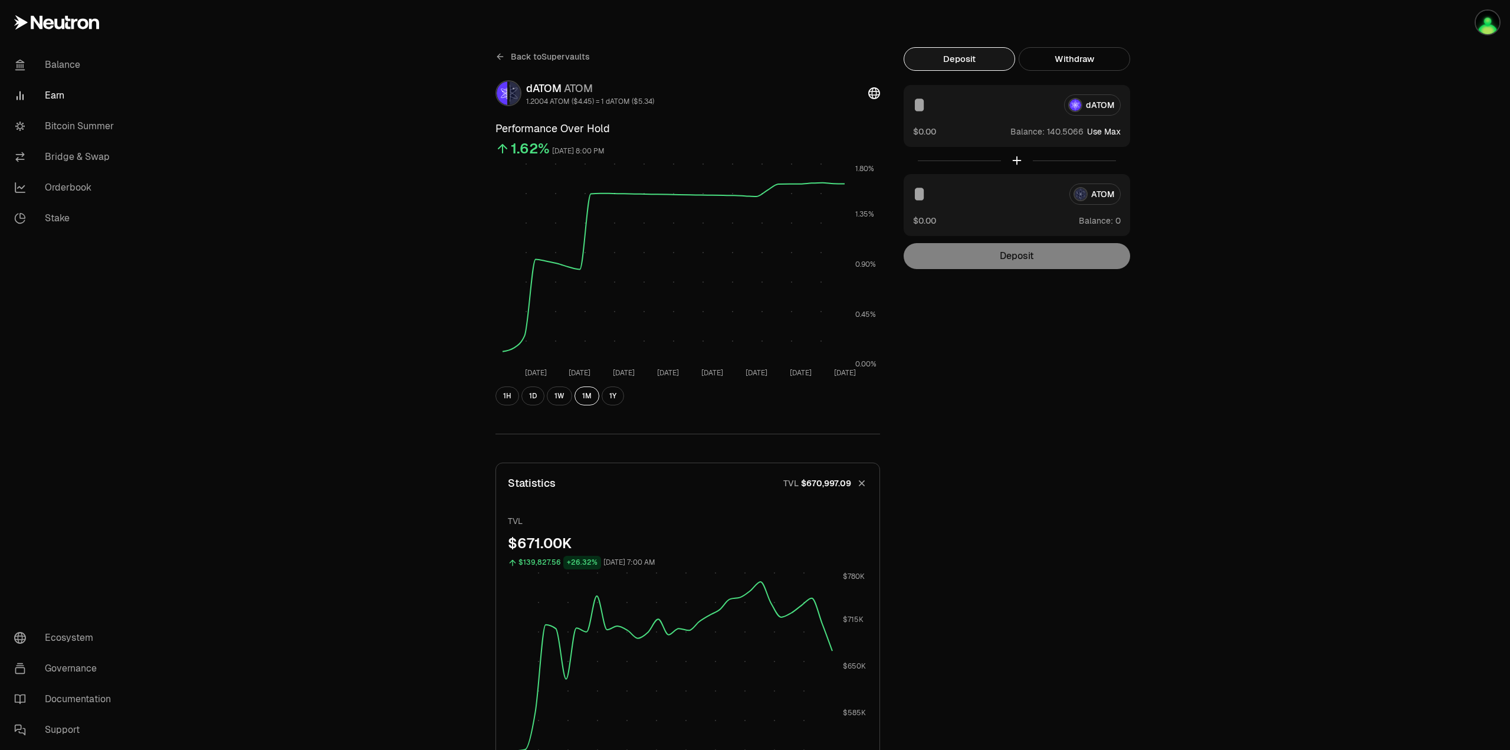
click at [1111, 133] on button "Use Max" at bounding box center [1104, 132] width 34 height 12
type input "**********"
click at [499, 55] on icon at bounding box center [498, 56] width 3 height 5
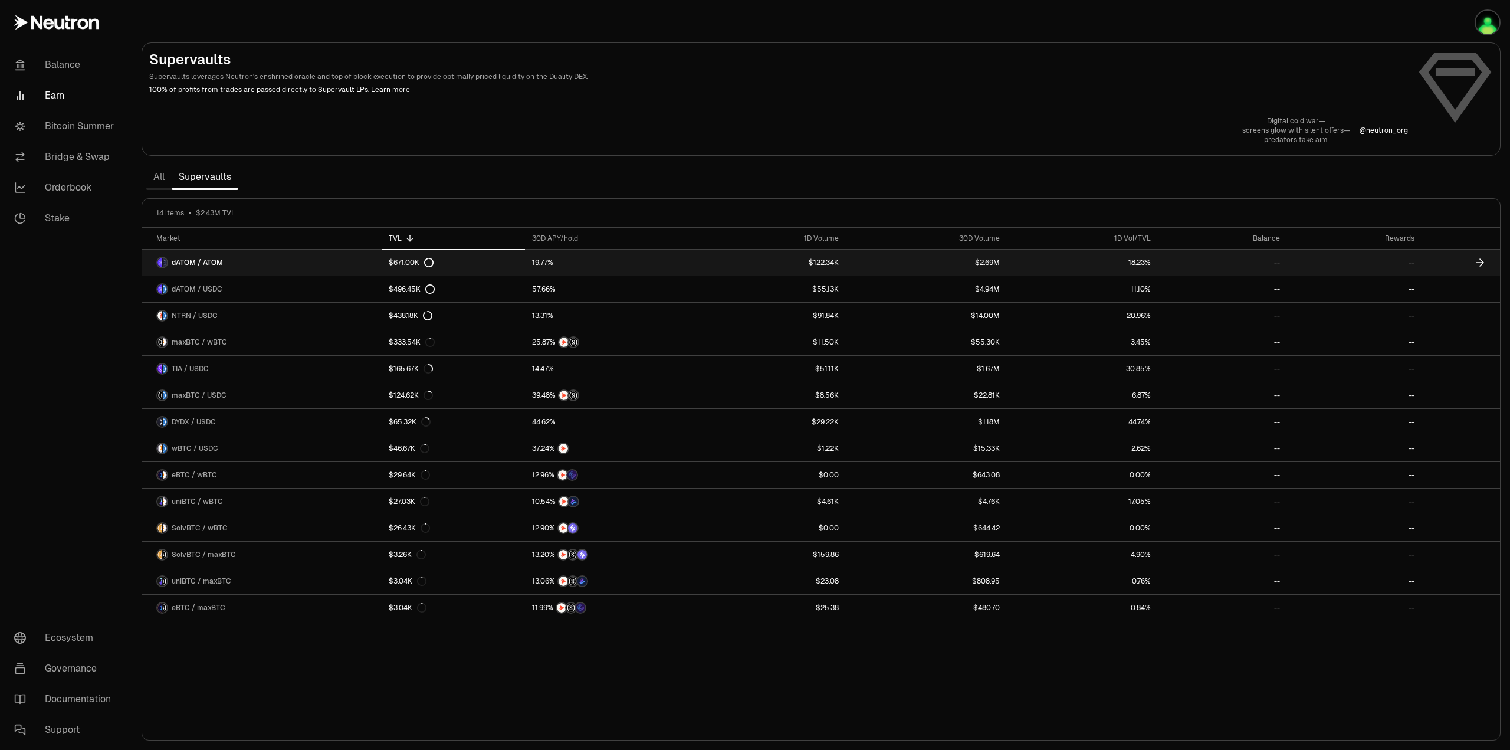
click at [260, 258] on link "dATOM / ATOM" at bounding box center [261, 263] width 239 height 26
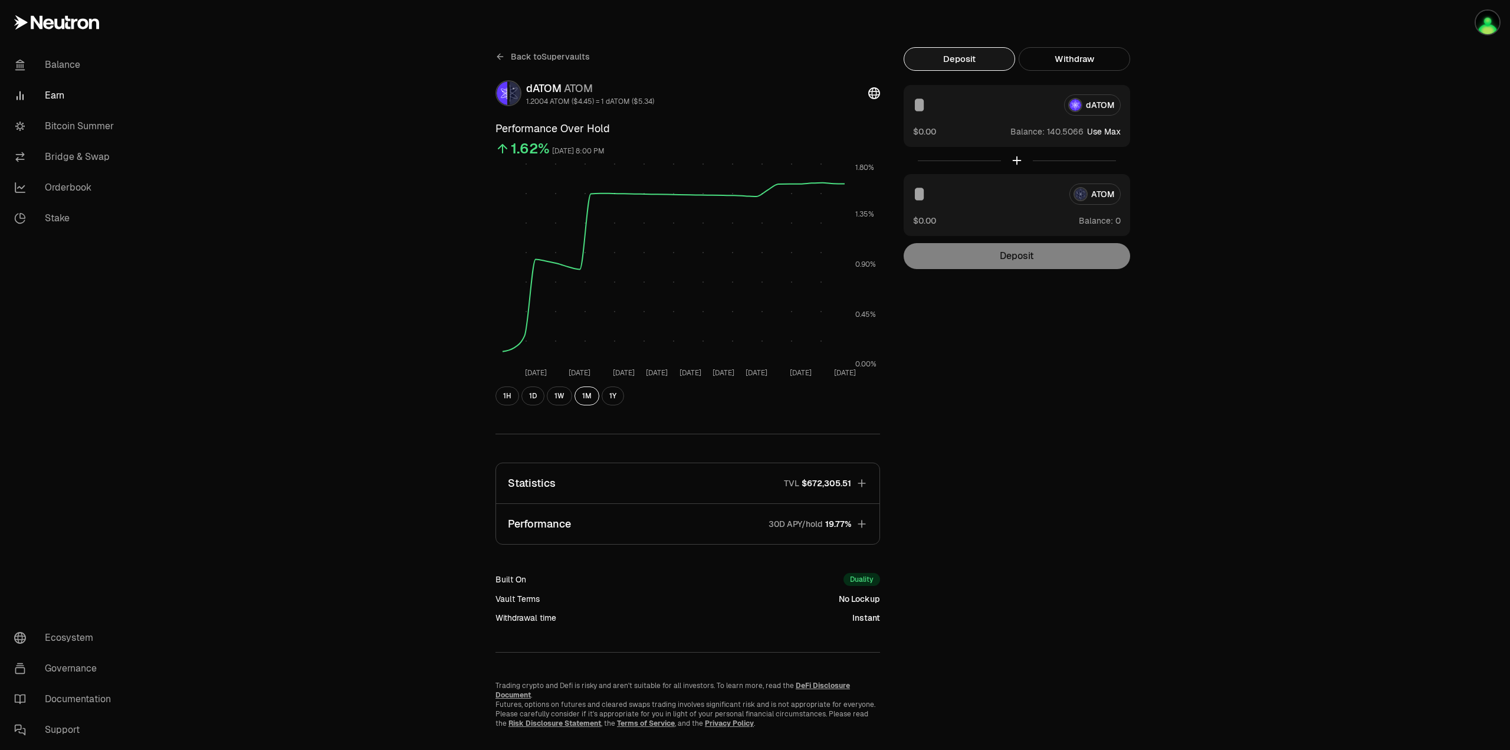
click at [1117, 132] on button "Use Max" at bounding box center [1104, 132] width 34 height 12
type input "**********"
click at [503, 54] on icon at bounding box center [499, 56] width 9 height 9
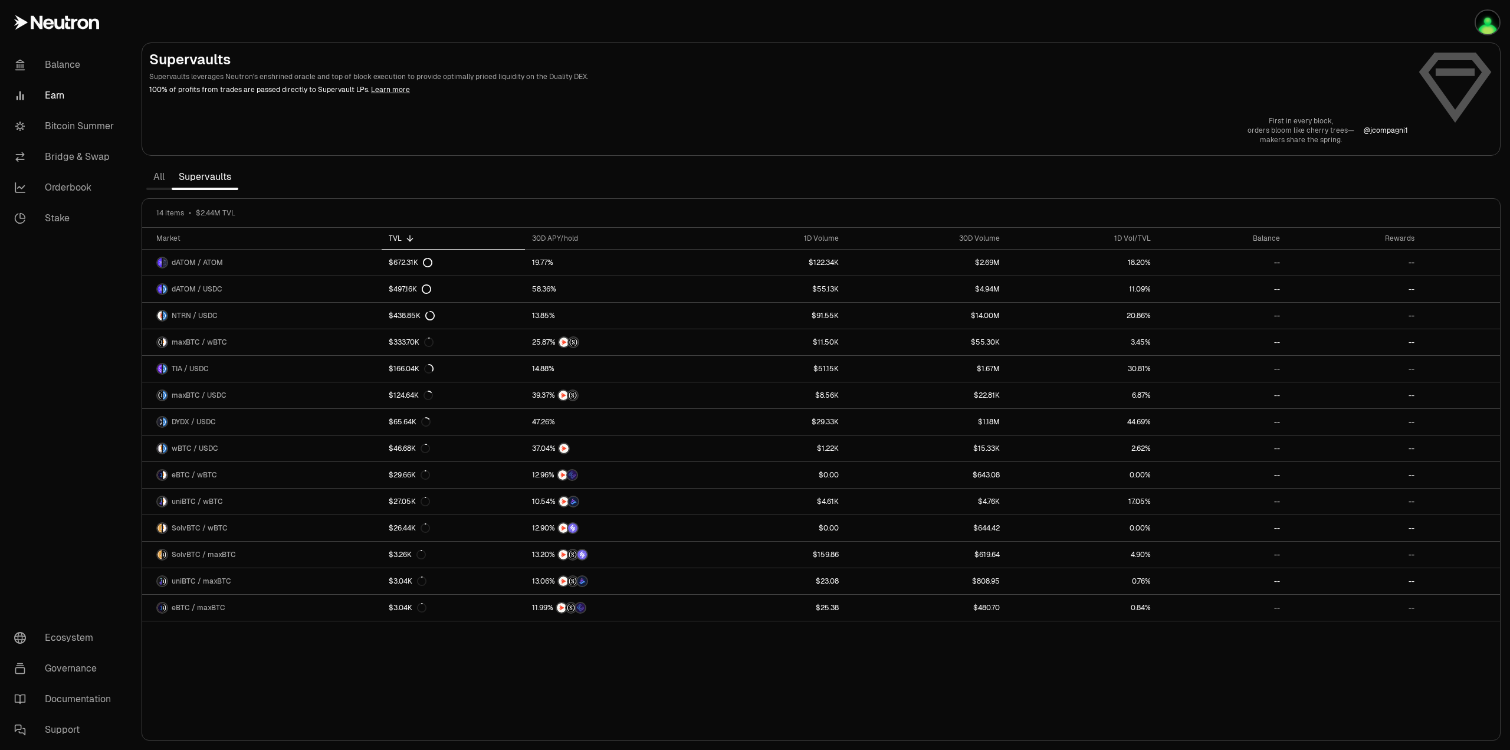
drag, startPoint x: 94, startPoint y: 127, endPoint x: 162, endPoint y: 126, distance: 67.8
click at [94, 126] on link "Bitcoin Summer" at bounding box center [66, 126] width 123 height 31
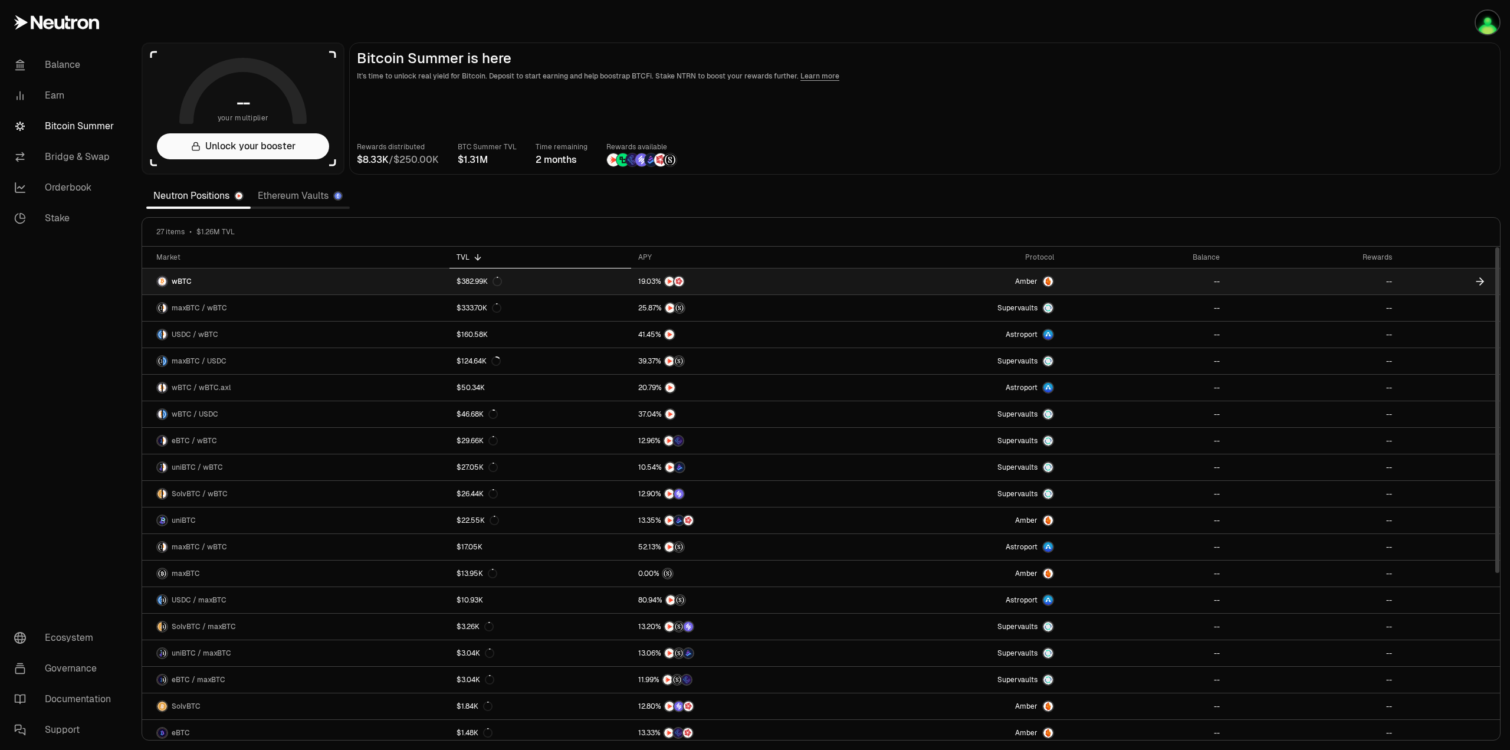
click at [176, 278] on span "wBTC" at bounding box center [182, 281] width 20 height 9
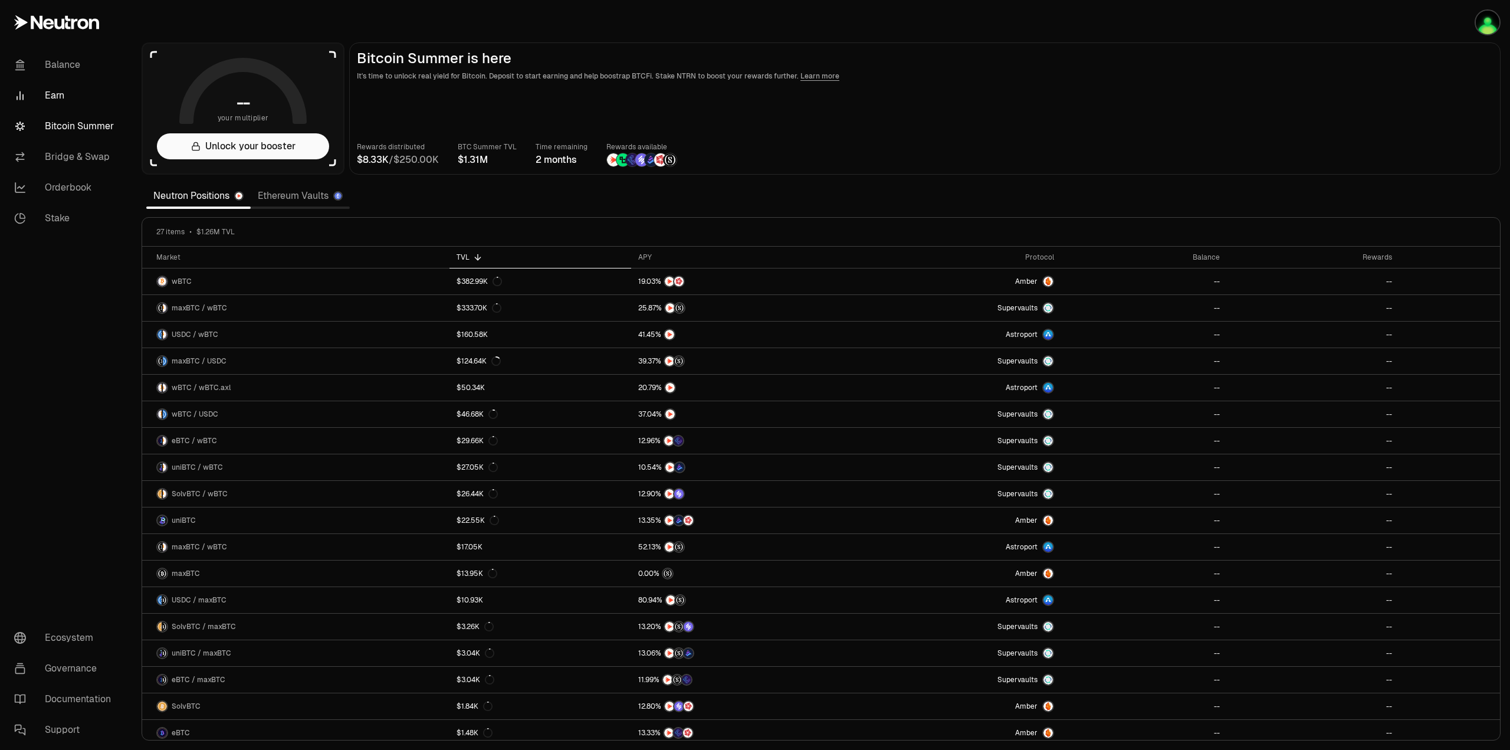
click at [64, 95] on link "Earn" at bounding box center [66, 95] width 123 height 31
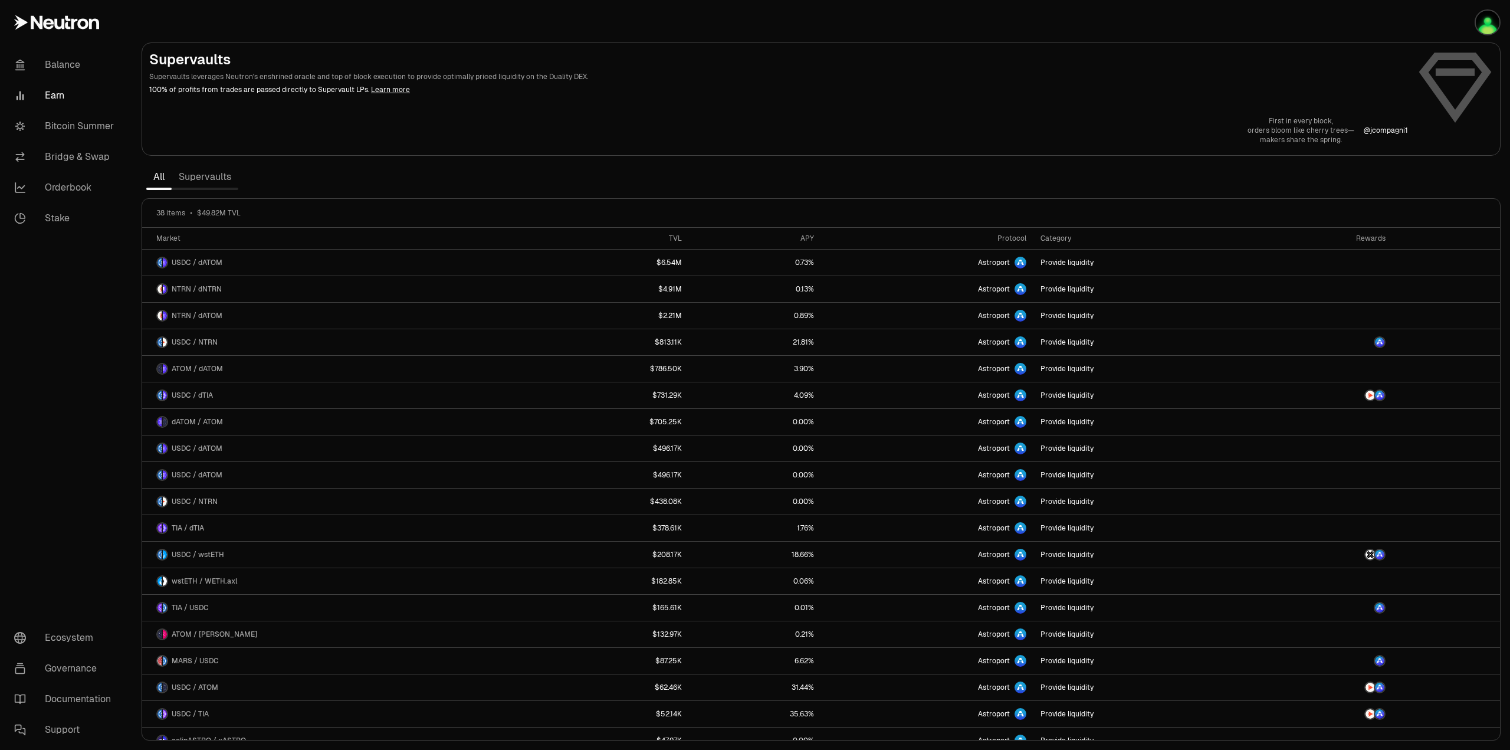
click at [190, 173] on link "Supervaults" at bounding box center [205, 177] width 67 height 24
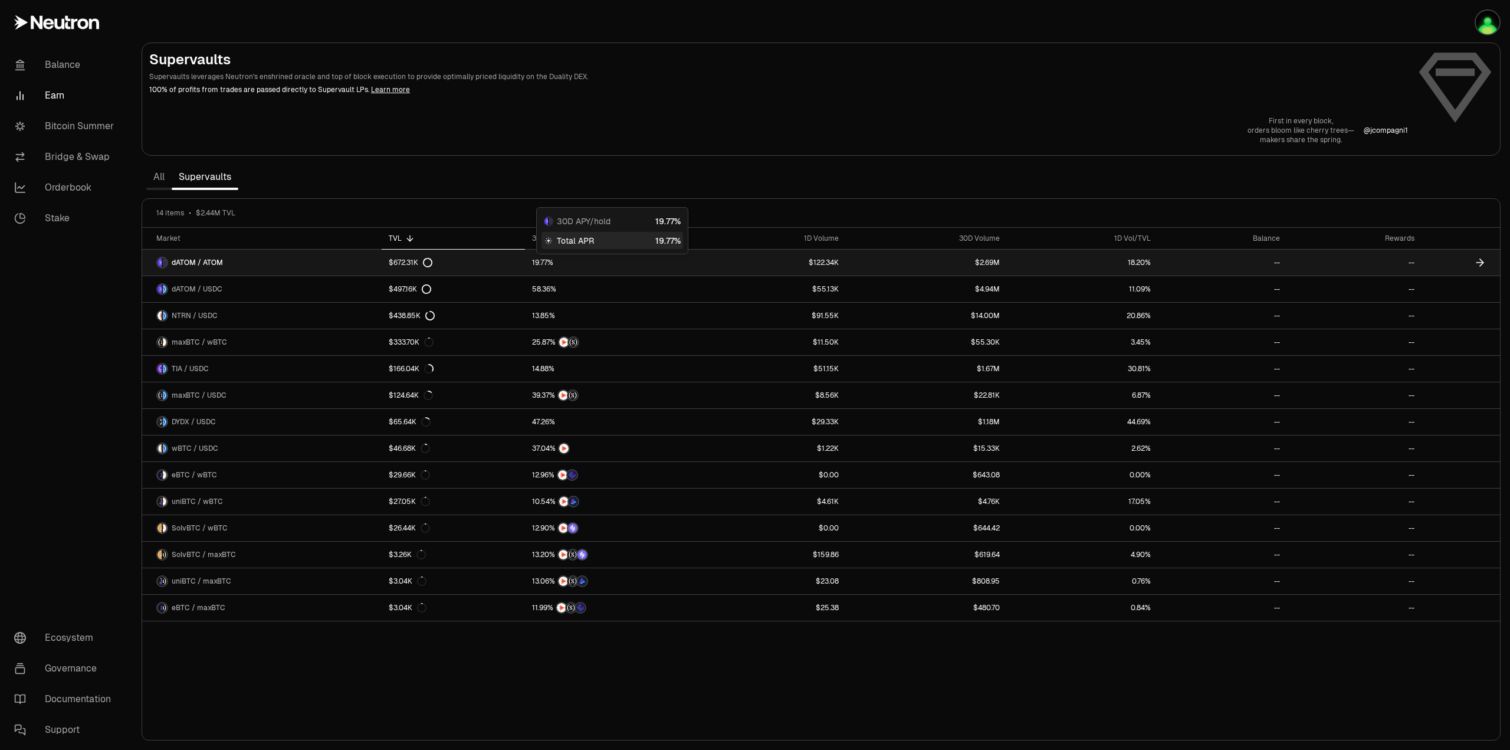
click at [541, 261] on span "7" at bounding box center [542, 262] width 4 height 9
click at [538, 262] on span "9" at bounding box center [537, 262] width 4 height 9
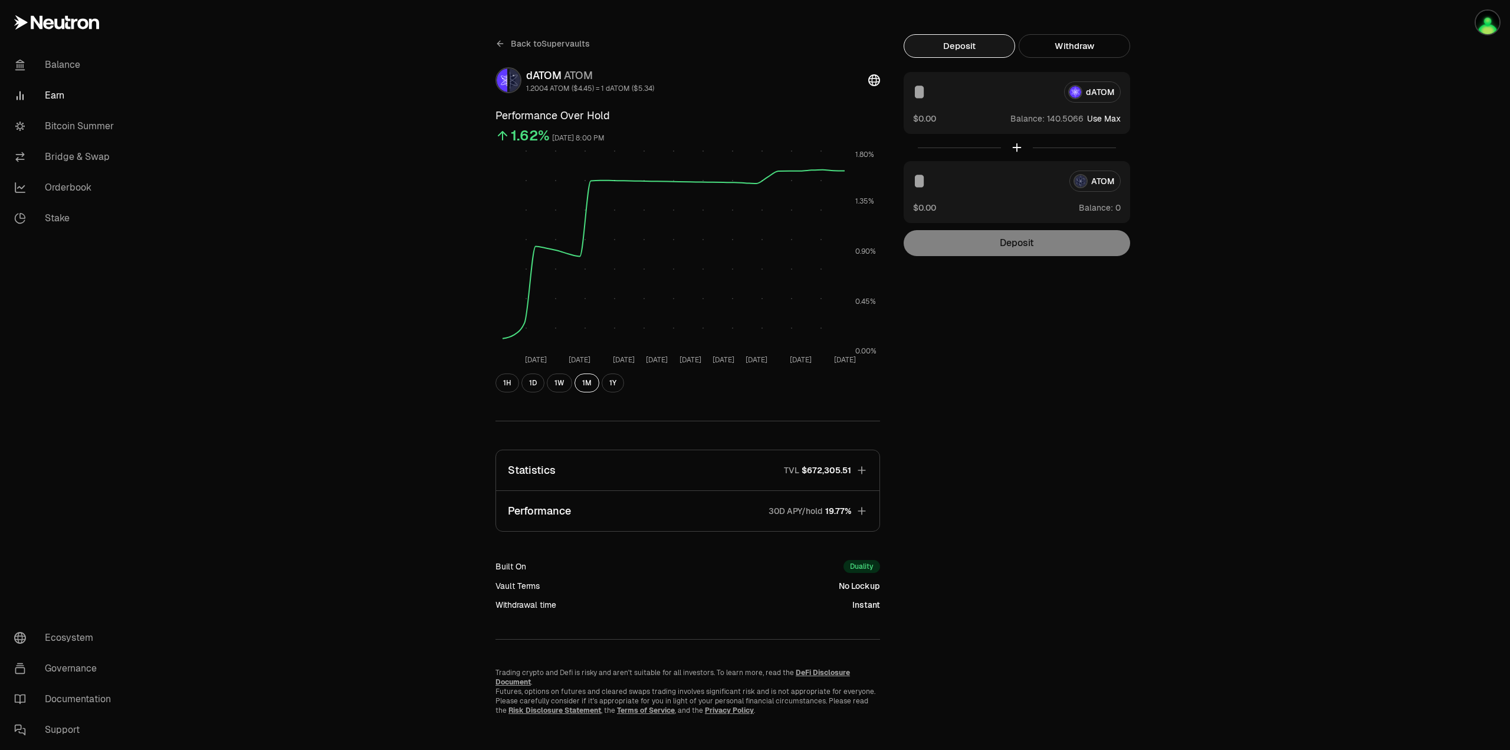
scroll to position [16, 0]
click at [865, 506] on icon "button" at bounding box center [862, 508] width 12 height 12
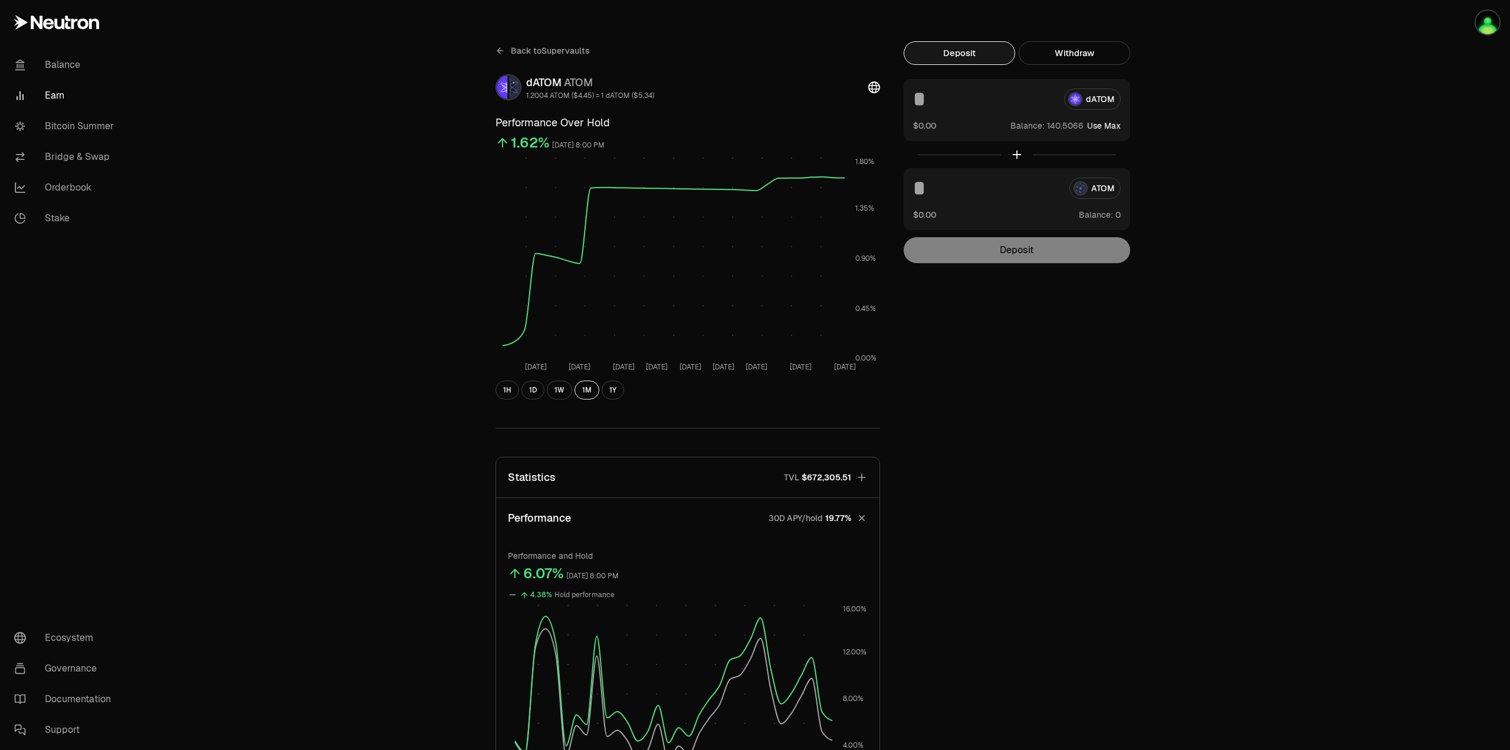
scroll to position [0, 0]
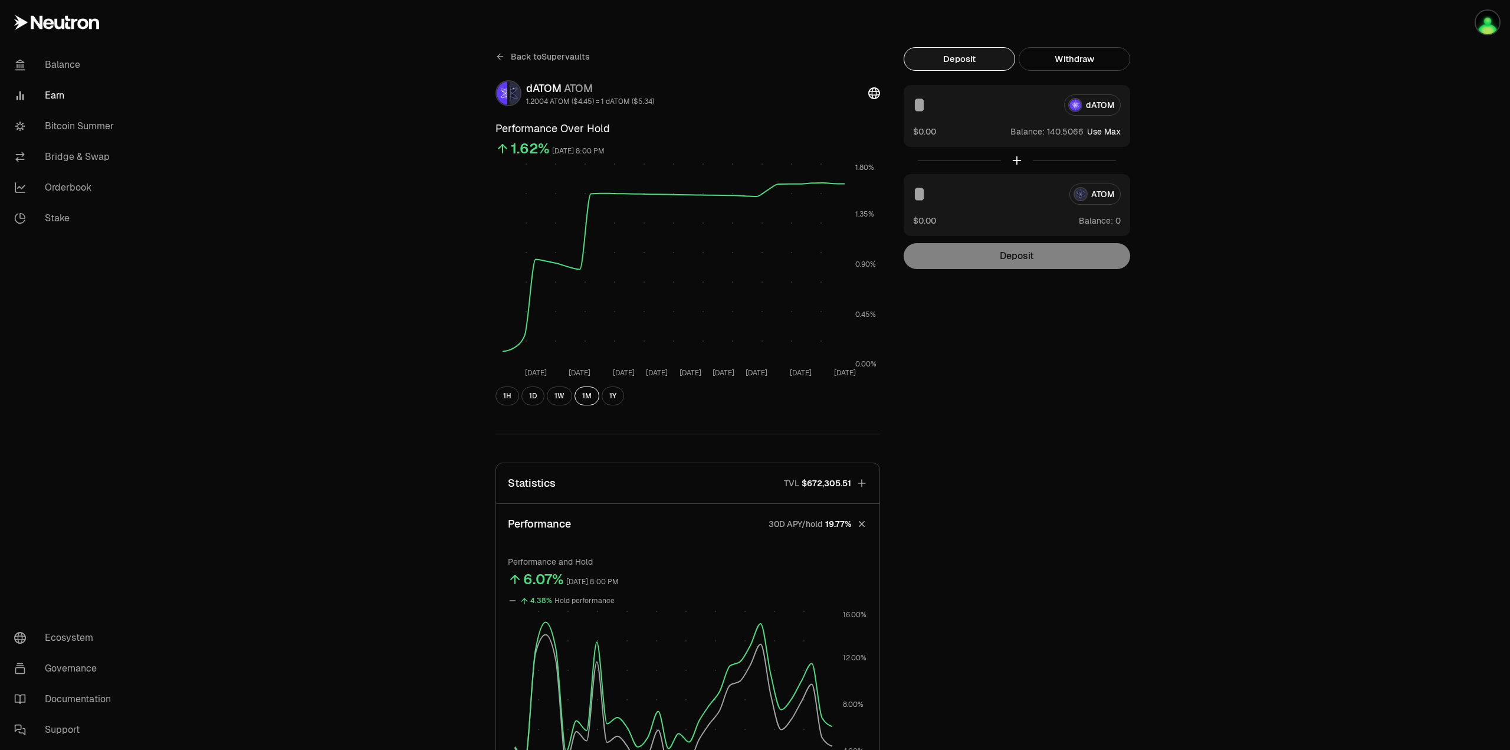
click at [1113, 132] on button "Use Max" at bounding box center [1104, 132] width 34 height 12
type input "**********"
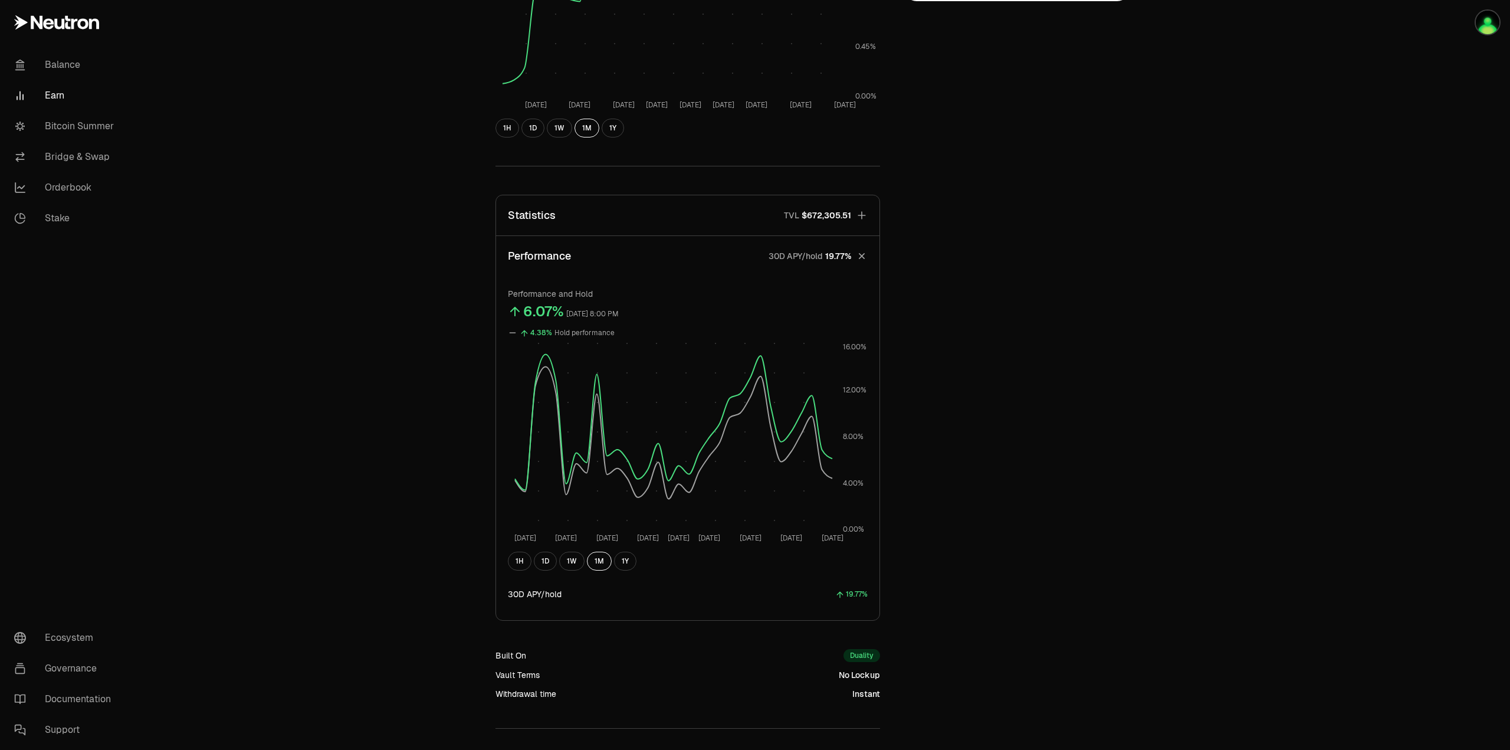
scroll to position [124, 0]
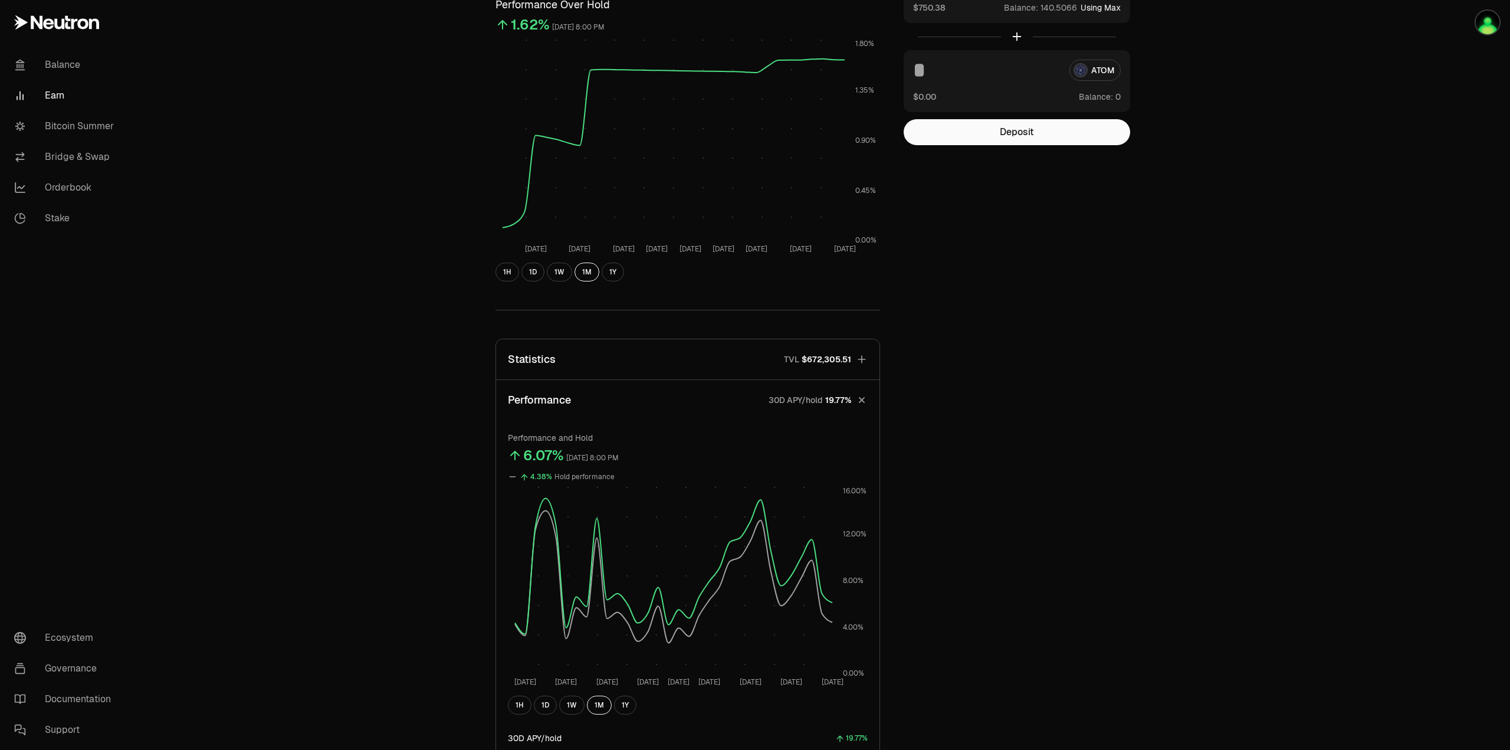
click at [865, 357] on icon "button" at bounding box center [862, 359] width 12 height 12
